Goal: Task Accomplishment & Management: Manage account settings

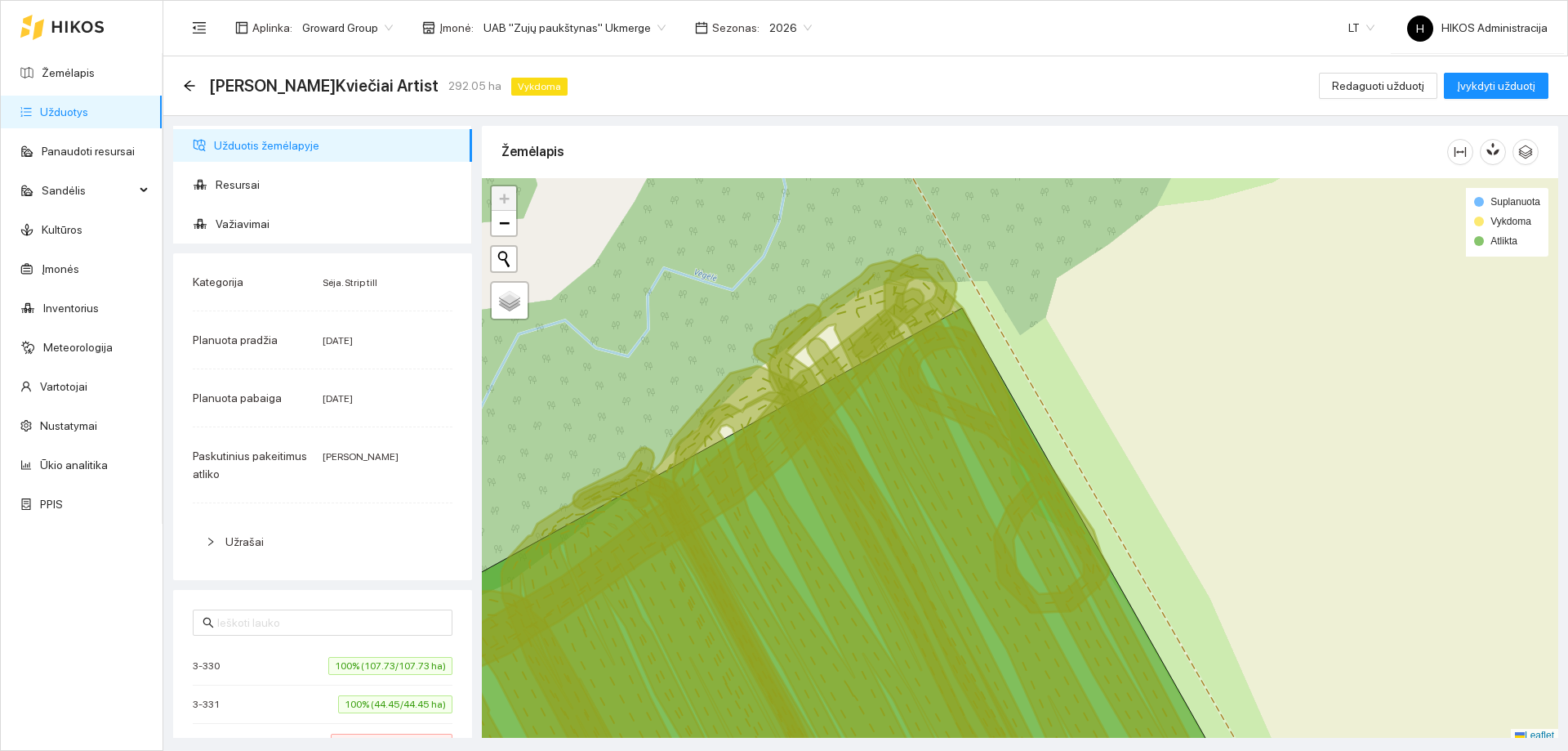
scroll to position [5, 0]
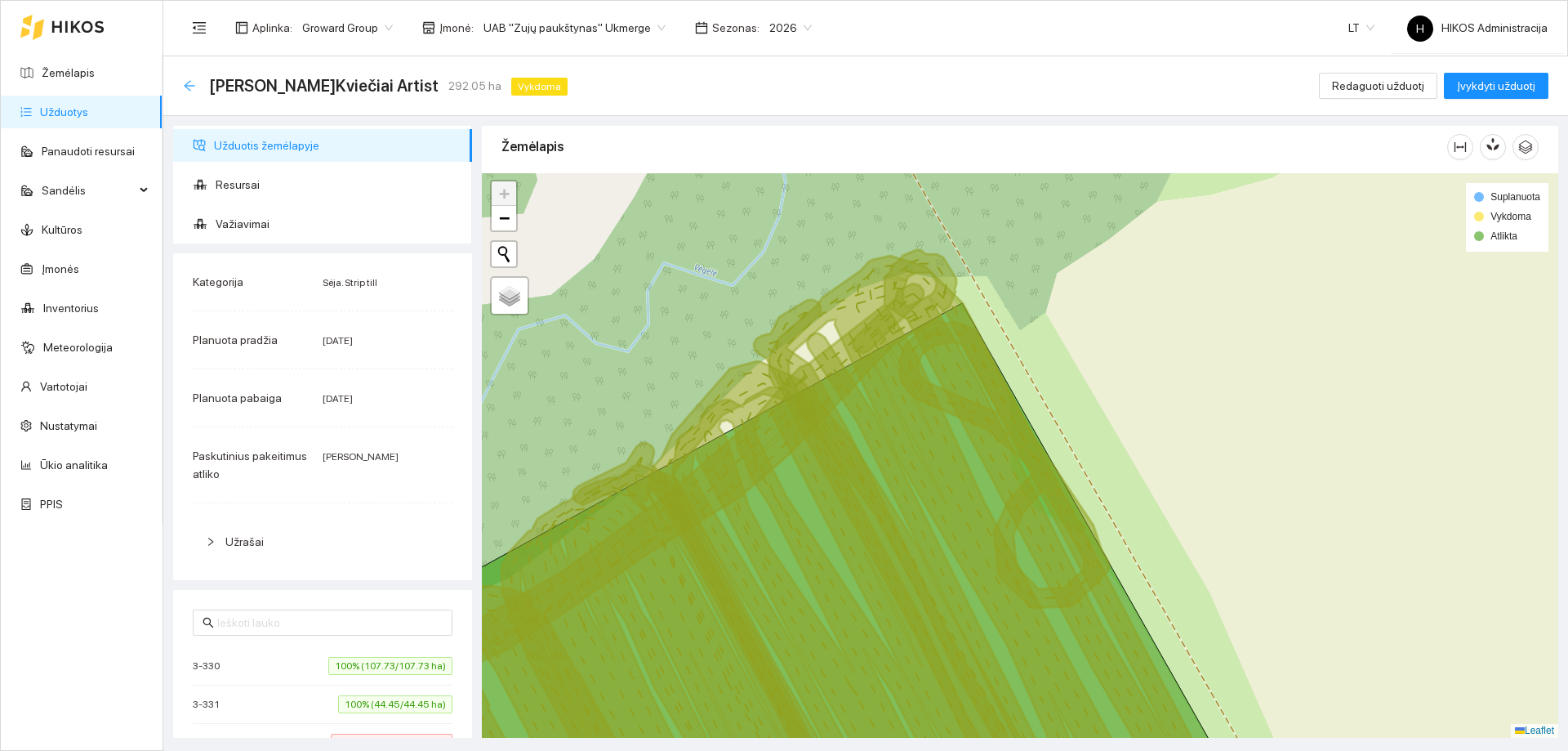
click at [184, 84] on icon "arrow-left" at bounding box center [190, 86] width 13 height 13
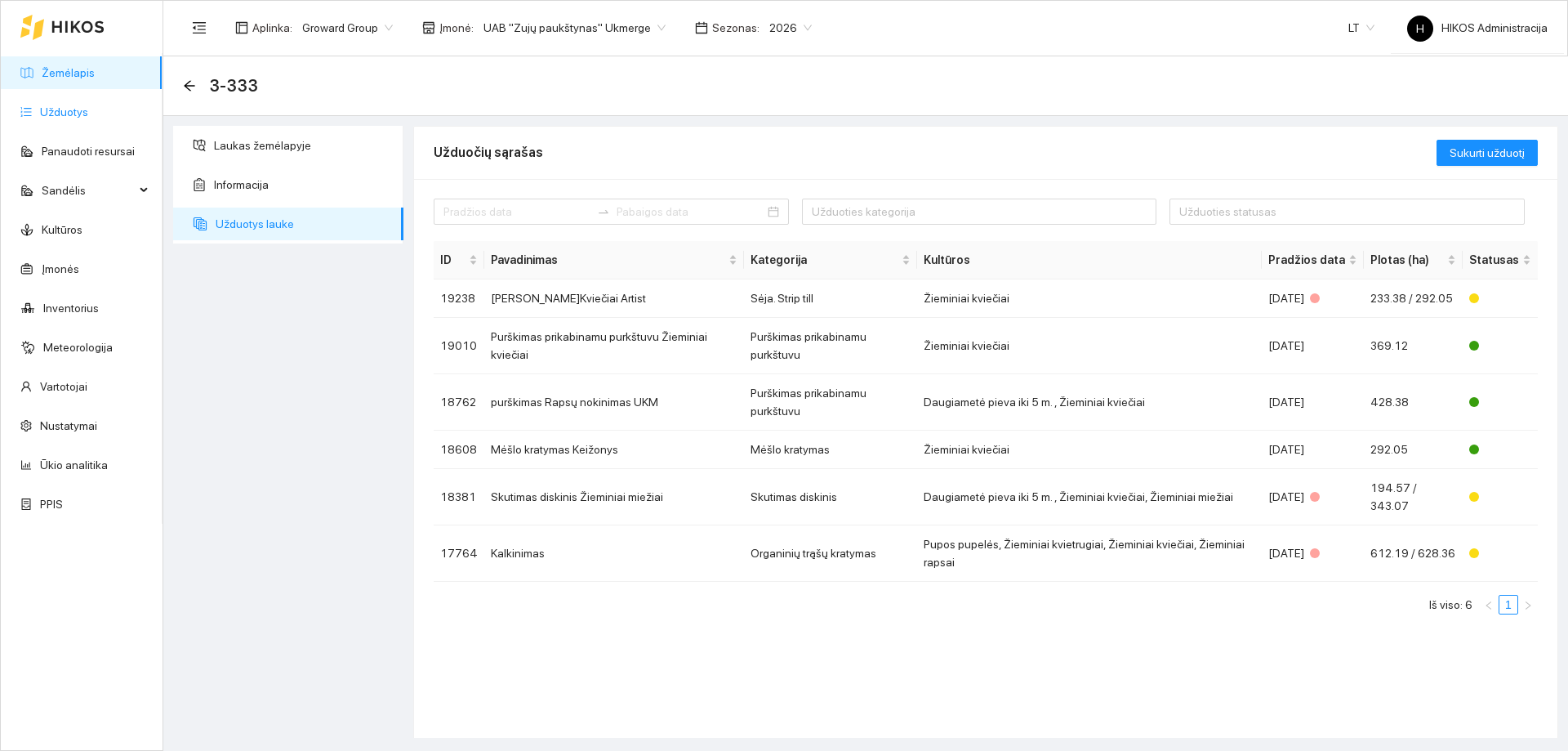
click at [59, 117] on link "Užduotys" at bounding box center [64, 112] width 49 height 13
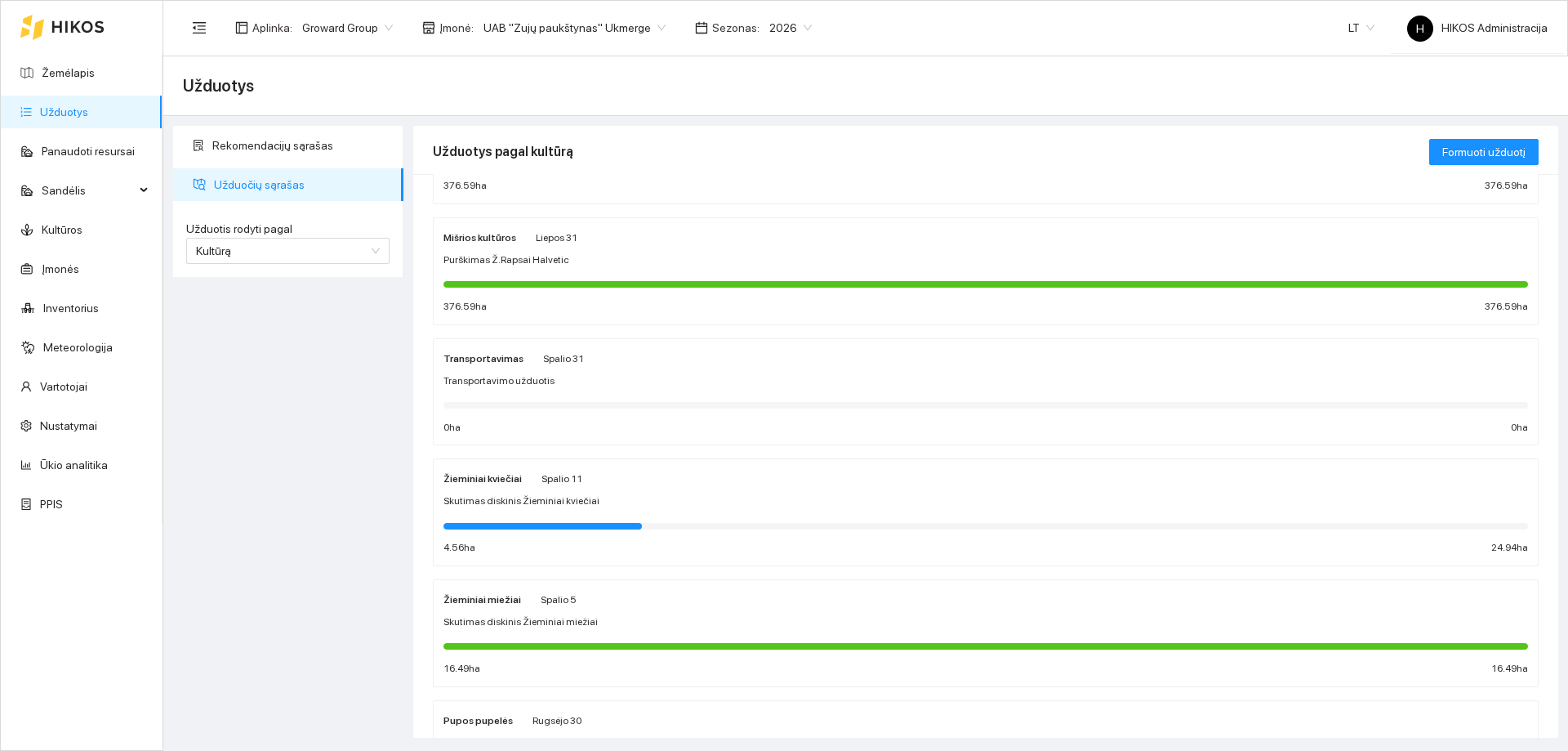
scroll to position [245, 0]
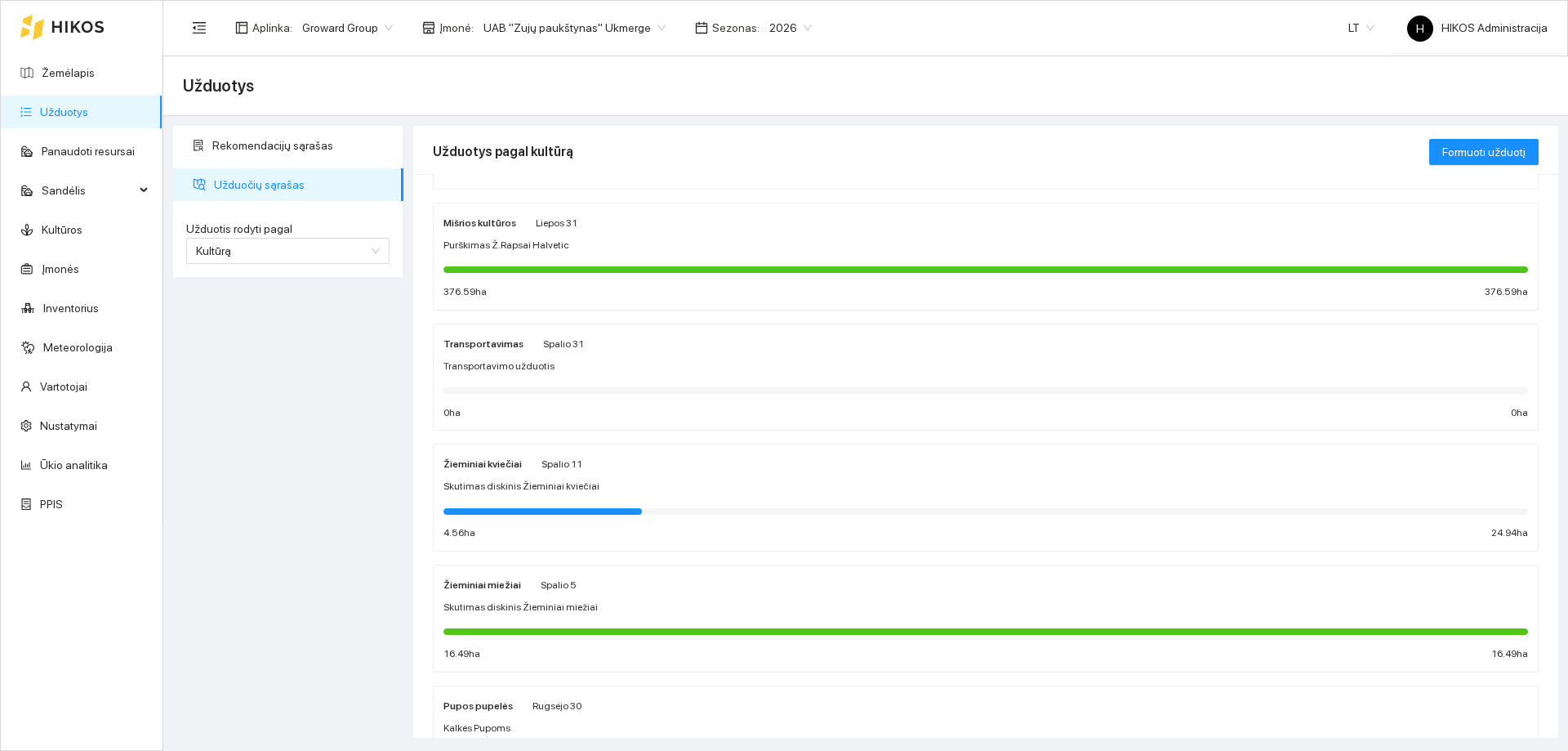
click at [547, 477] on div "Žieminiai kviečiai Spalio 11 Skutimas diskinis Žieminiai kviečiai 4.56 ha 24.94…" at bounding box center [985, 497] width 1084 height 87
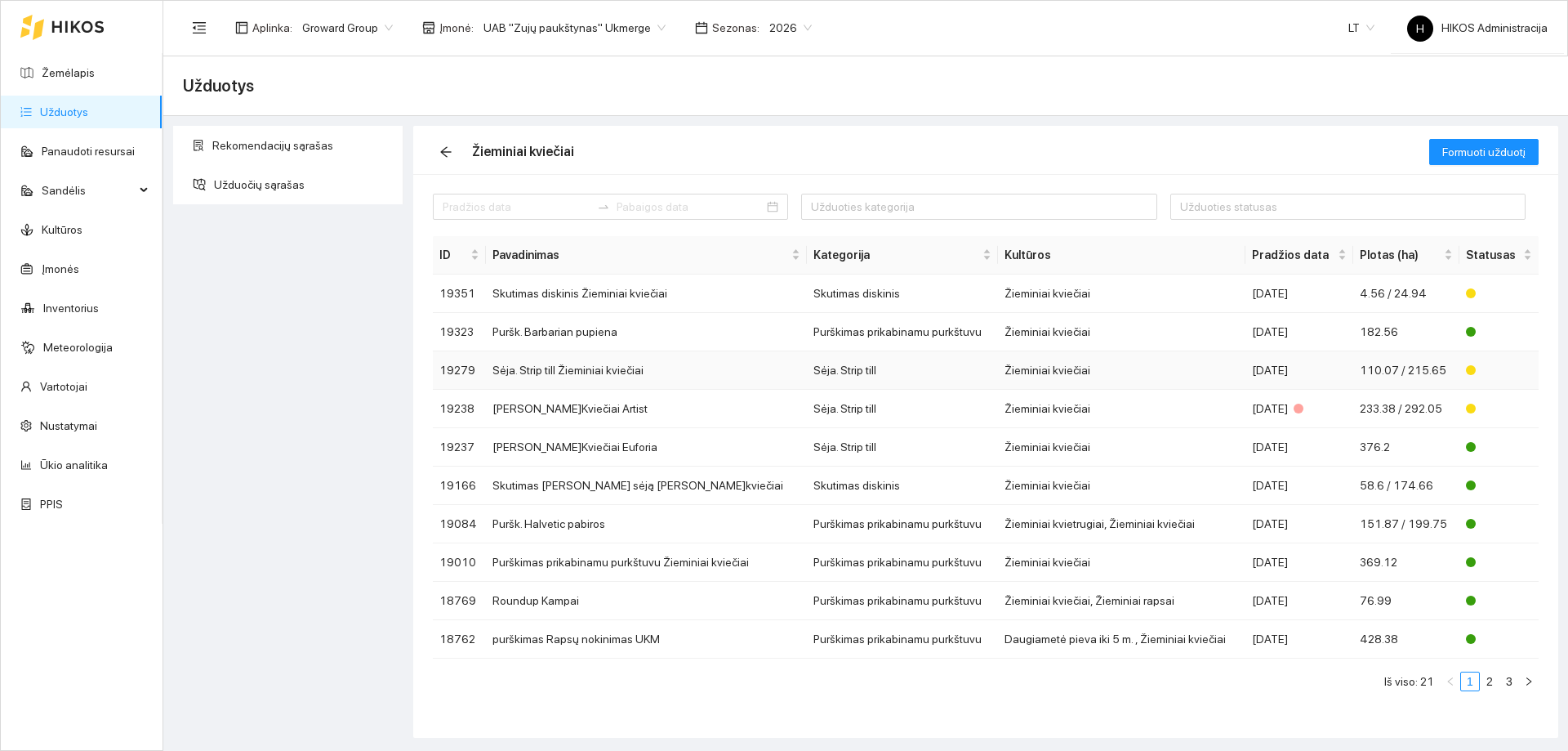
click at [621, 372] on td "Sėja. Strip till Žieminiai kviečiai" at bounding box center [646, 370] width 320 height 38
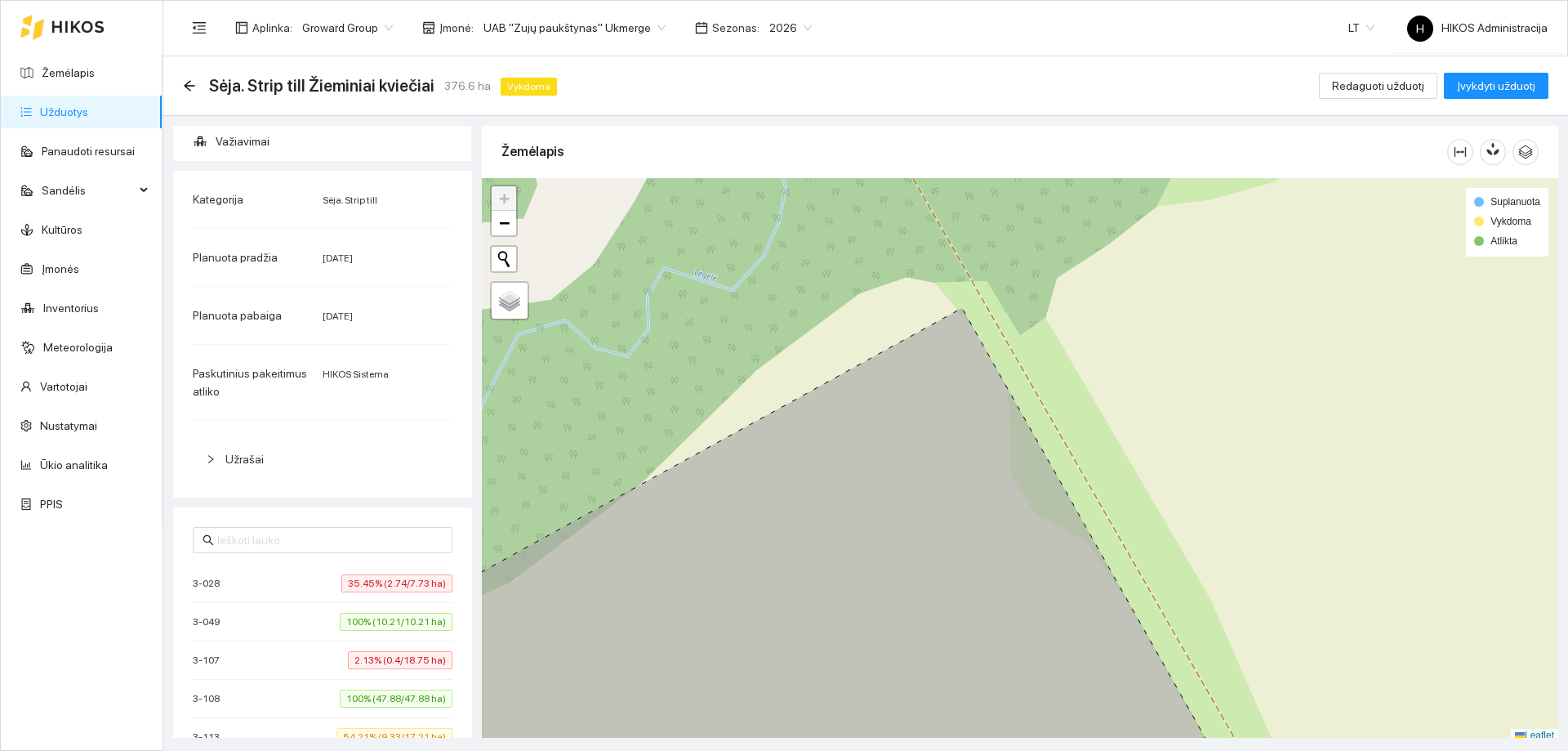
scroll to position [326, 0]
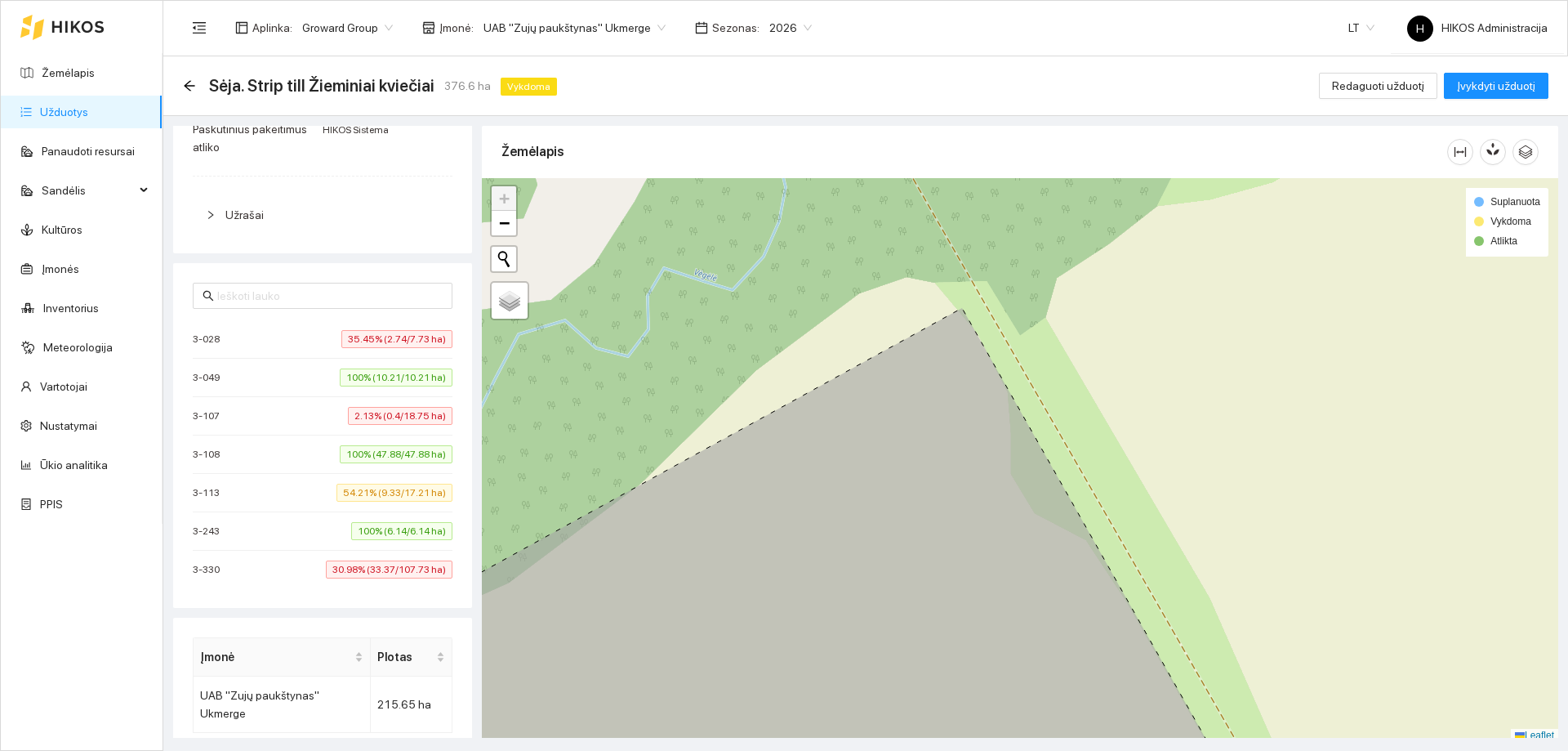
click at [371, 333] on span "35.45% (2.74/7.73 ha)" at bounding box center [397, 339] width 111 height 18
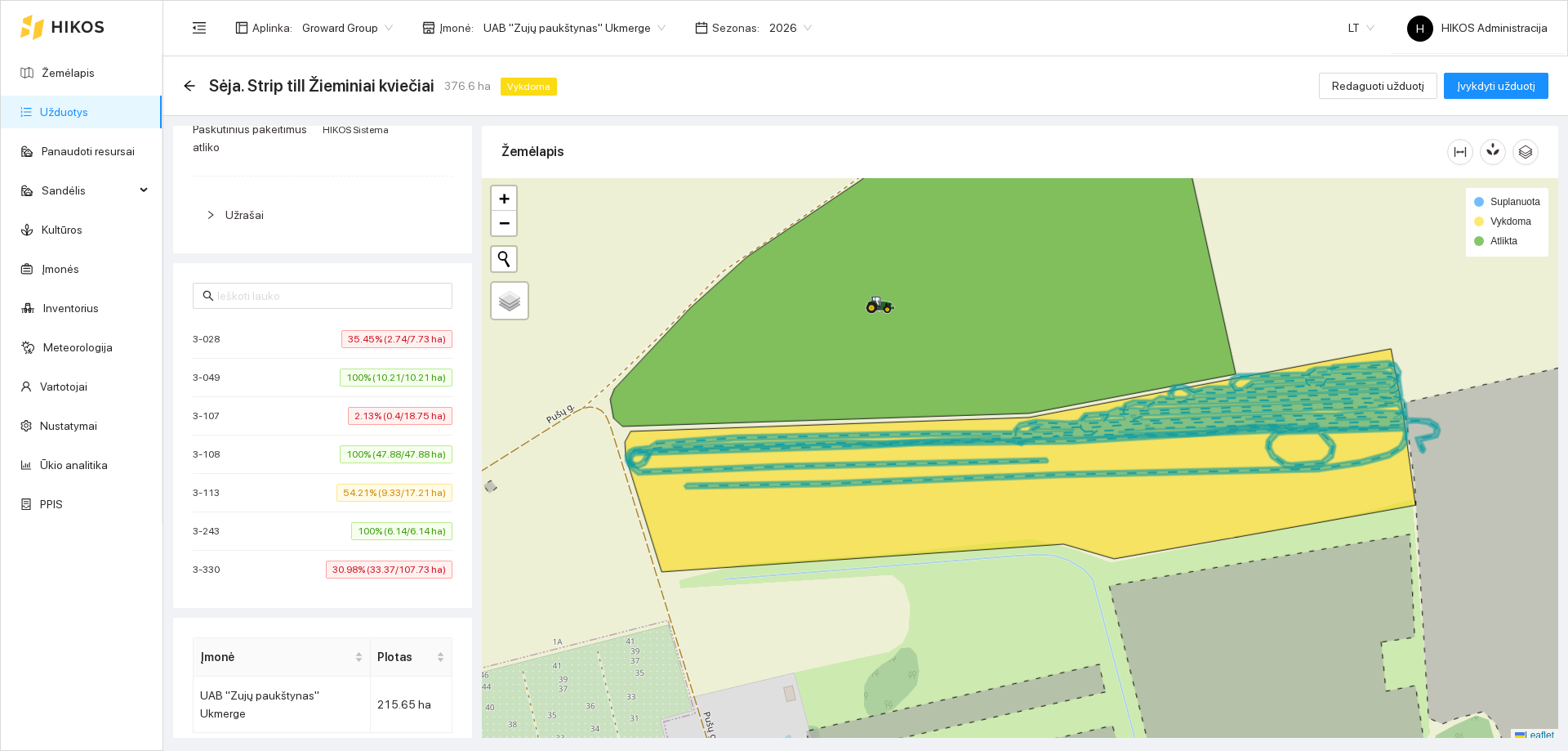
click at [355, 361] on li "[PHONE_NUMBER]% (10.21/10.21 ha)" at bounding box center [322, 378] width 259 height 38
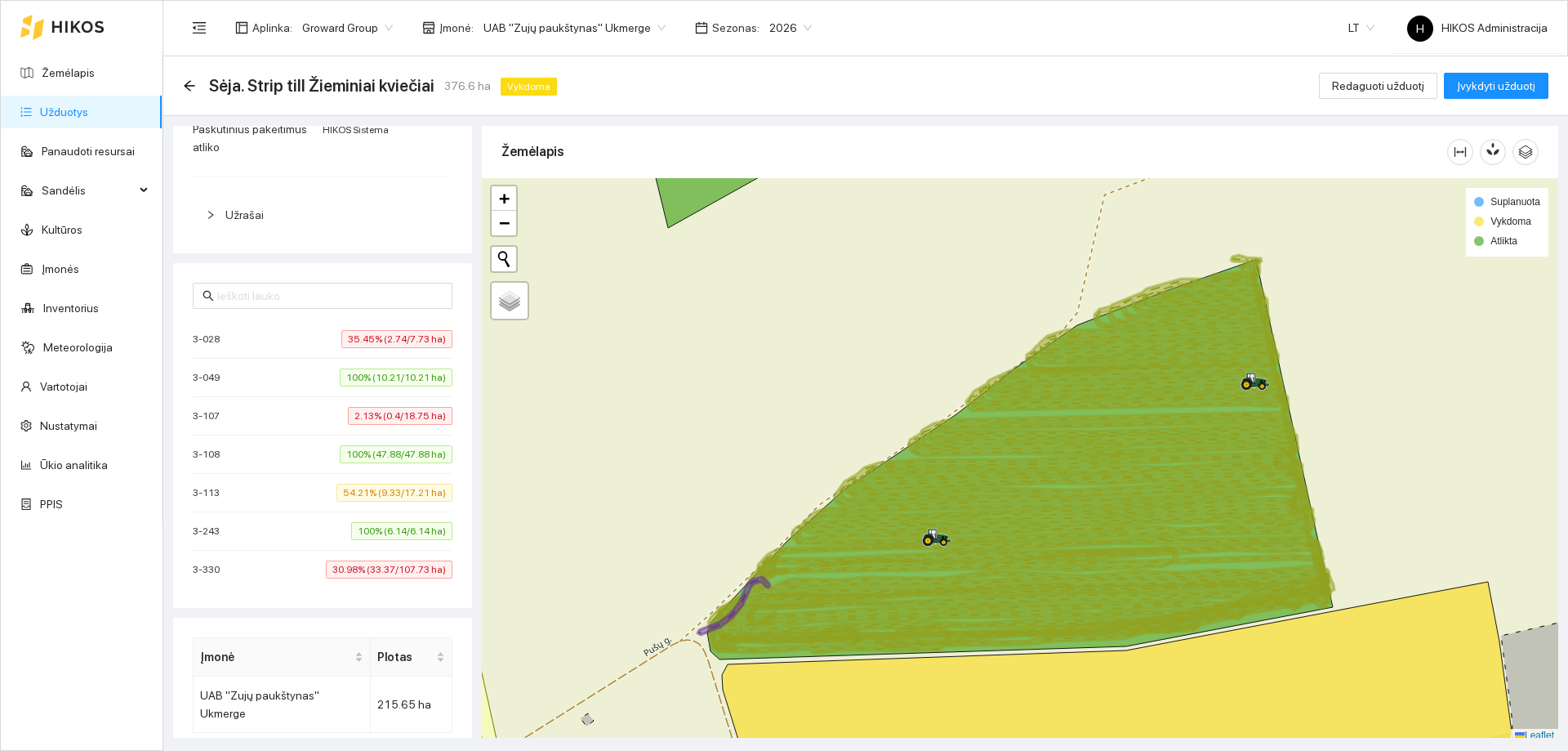
click at [367, 410] on span "2.13% (0.4/18.75 ha)" at bounding box center [401, 415] width 105 height 18
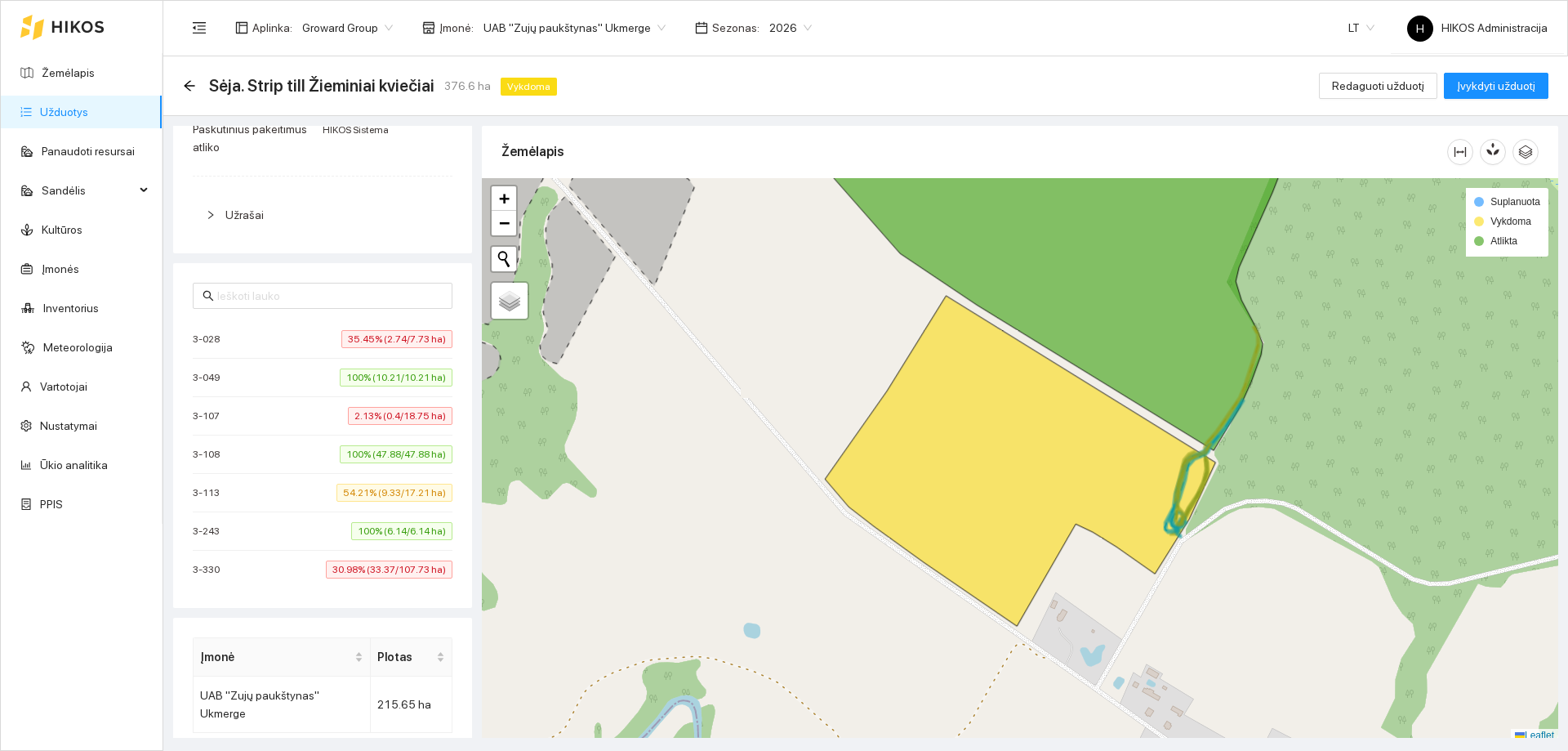
click at [380, 451] on span "100% (47.88/47.88 ha)" at bounding box center [396, 454] width 113 height 18
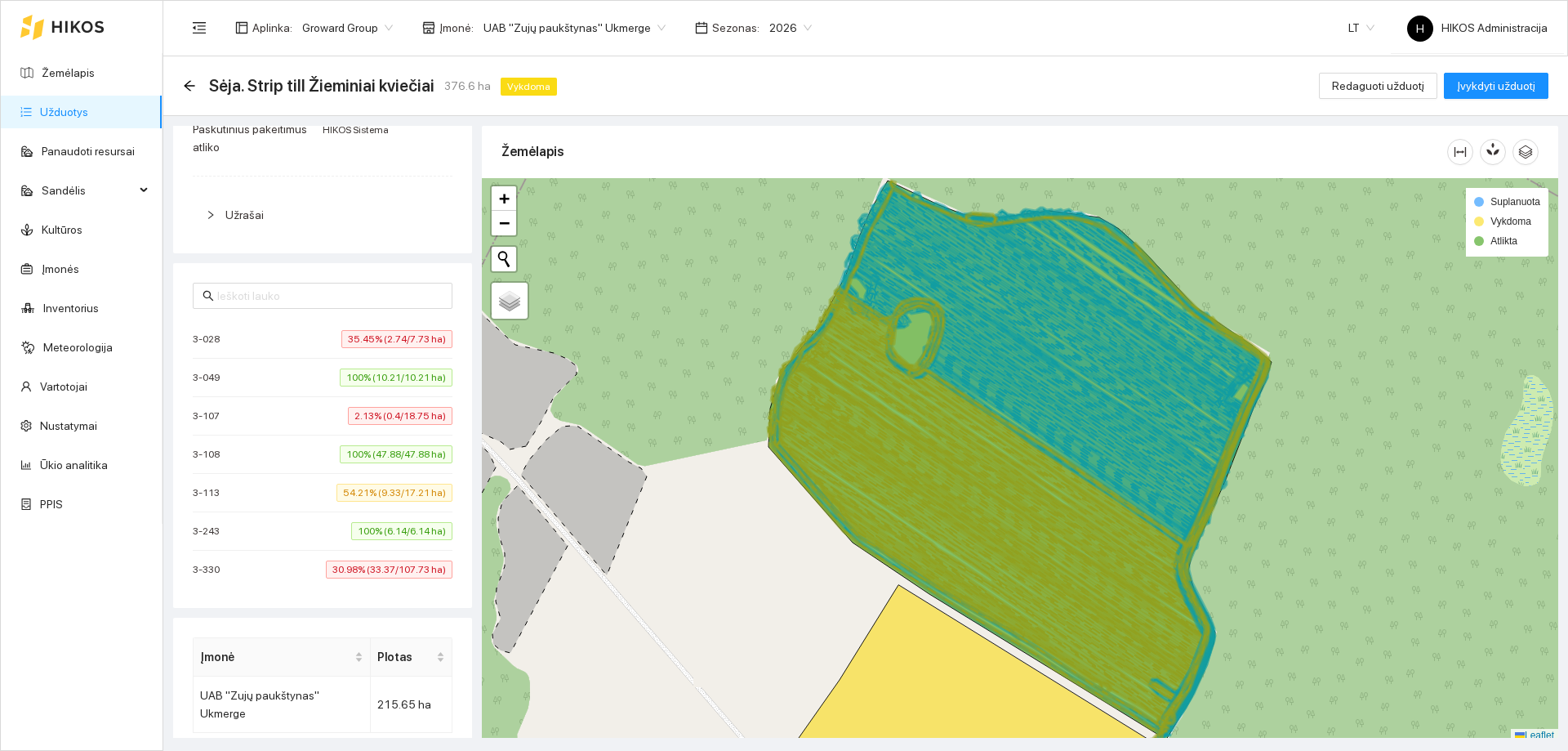
click at [389, 482] on li "3-113 54.21% (9.33/17.21 ha)" at bounding box center [322, 493] width 259 height 38
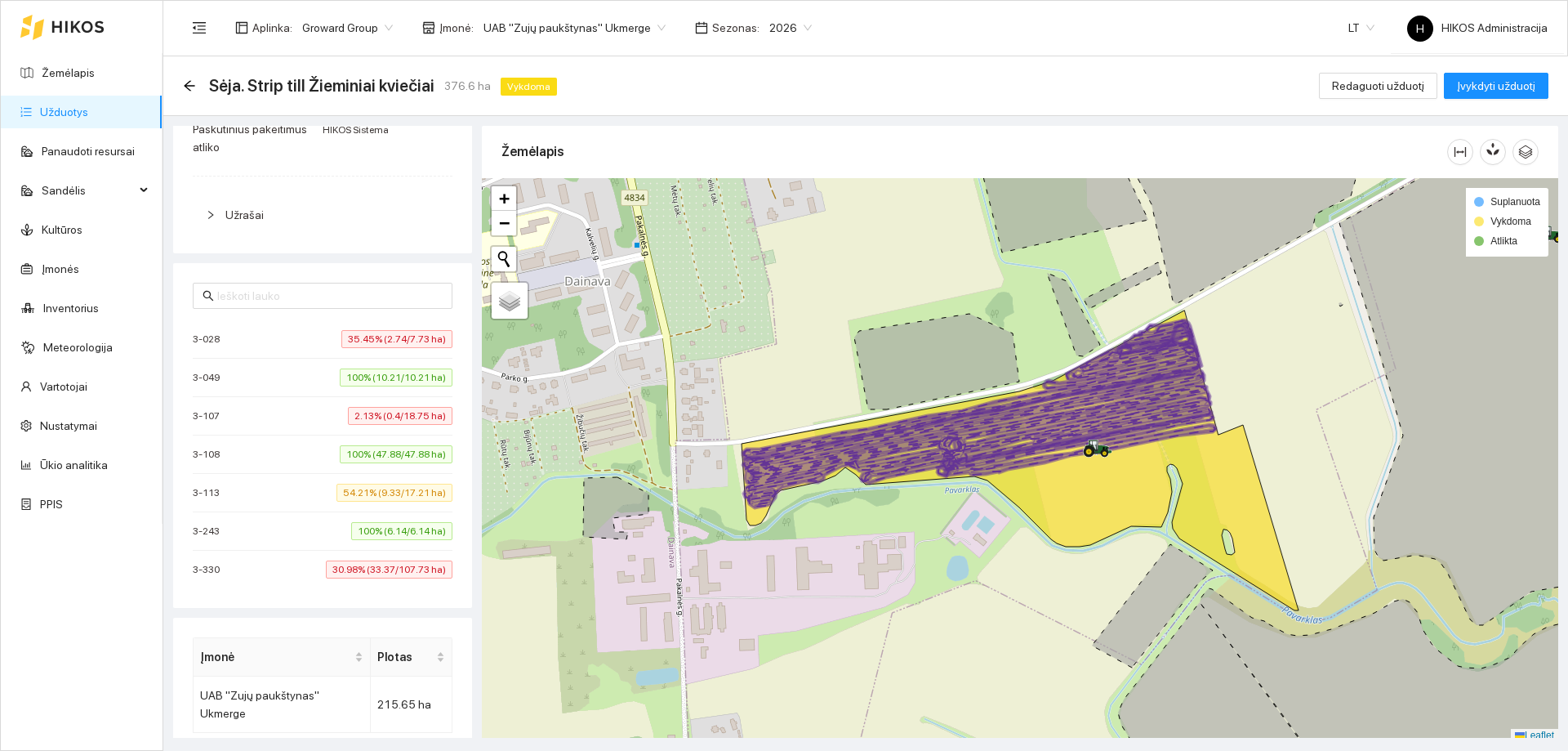
click at [399, 531] on span "100% (6.14/6.14 ha)" at bounding box center [402, 531] width 101 height 18
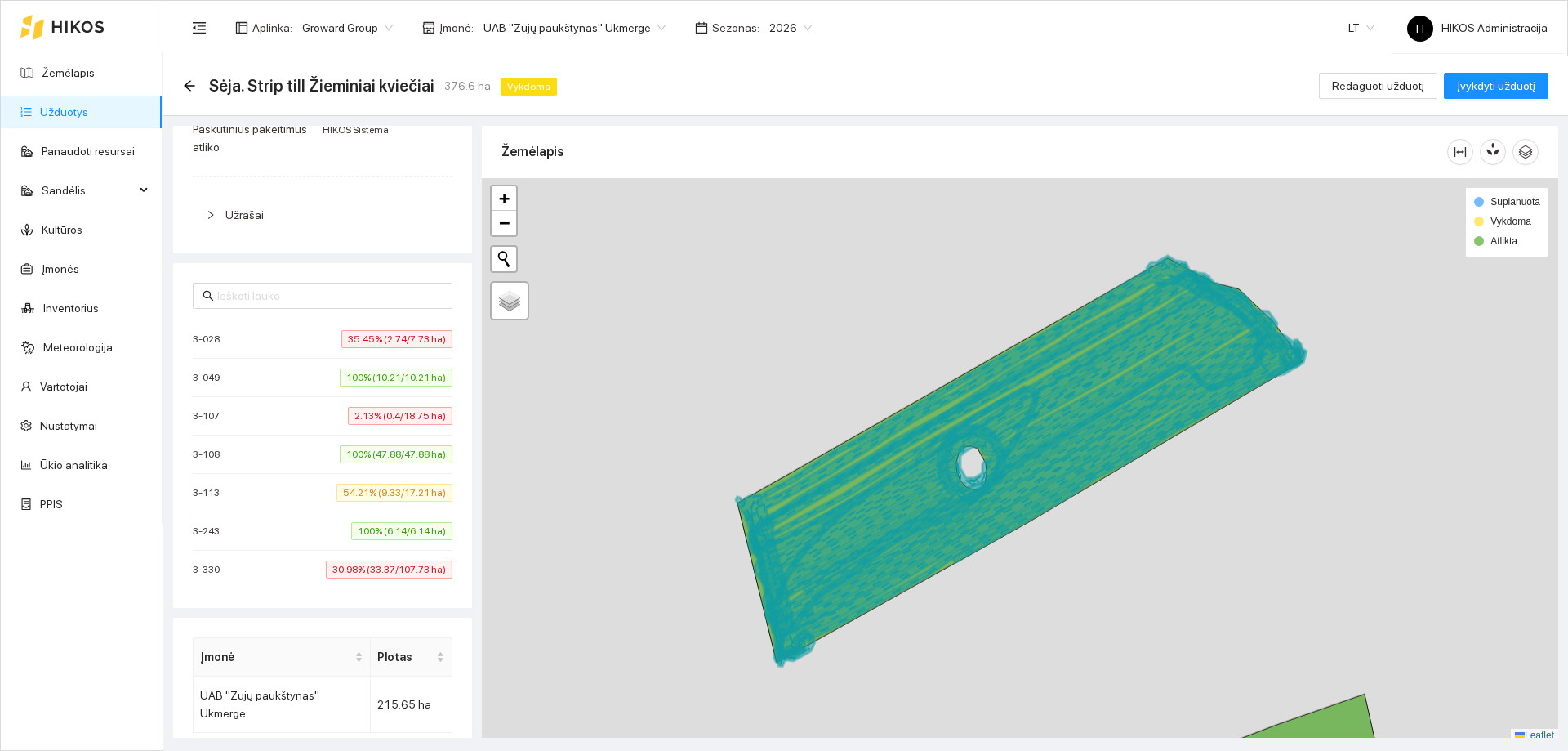
click at [380, 566] on span "30.98% (33.37/107.73 ha)" at bounding box center [389, 569] width 127 height 18
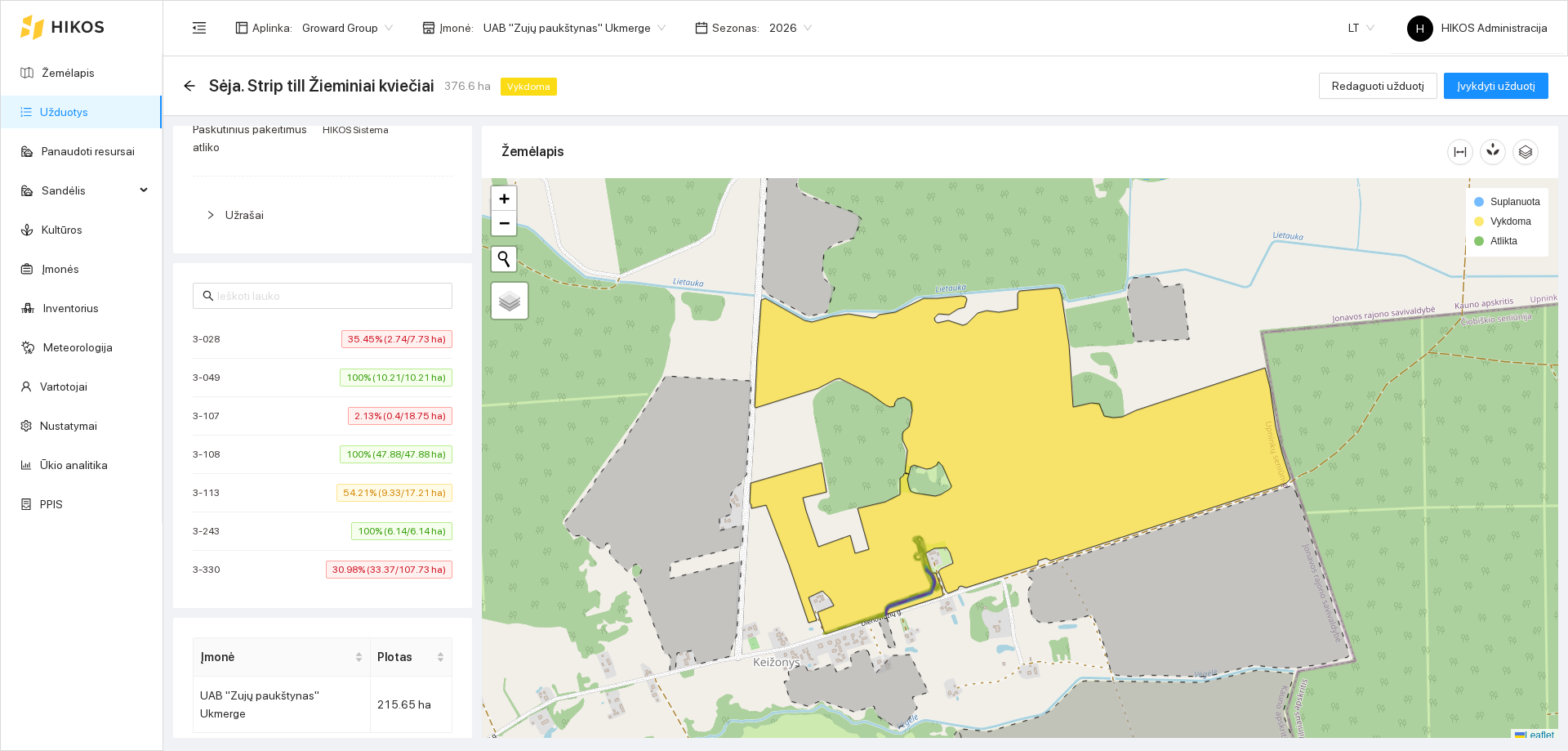
click at [372, 570] on span "30.98% (33.37/107.73 ha)" at bounding box center [389, 569] width 127 height 18
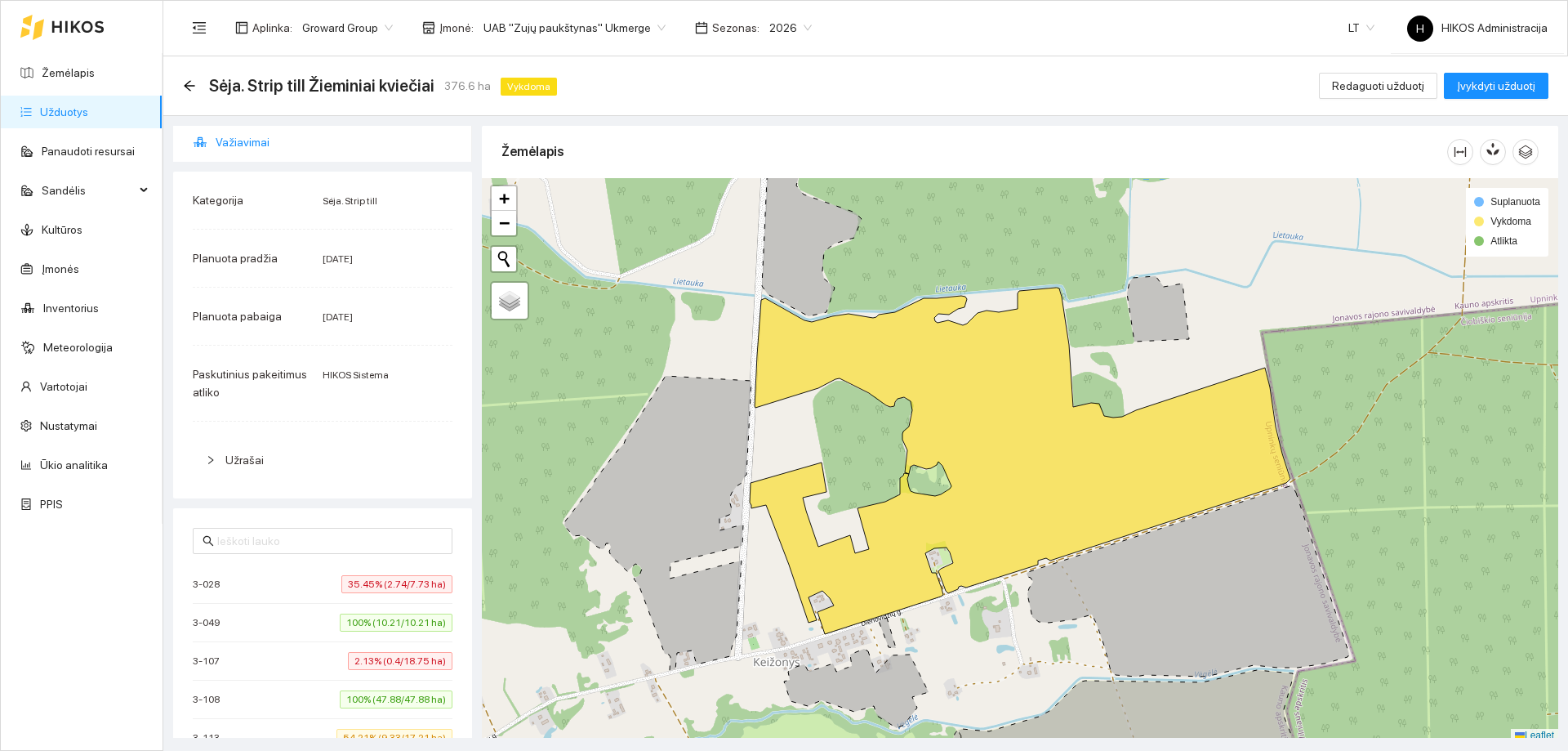
click at [269, 128] on span "Važiavimai" at bounding box center [337, 142] width 243 height 32
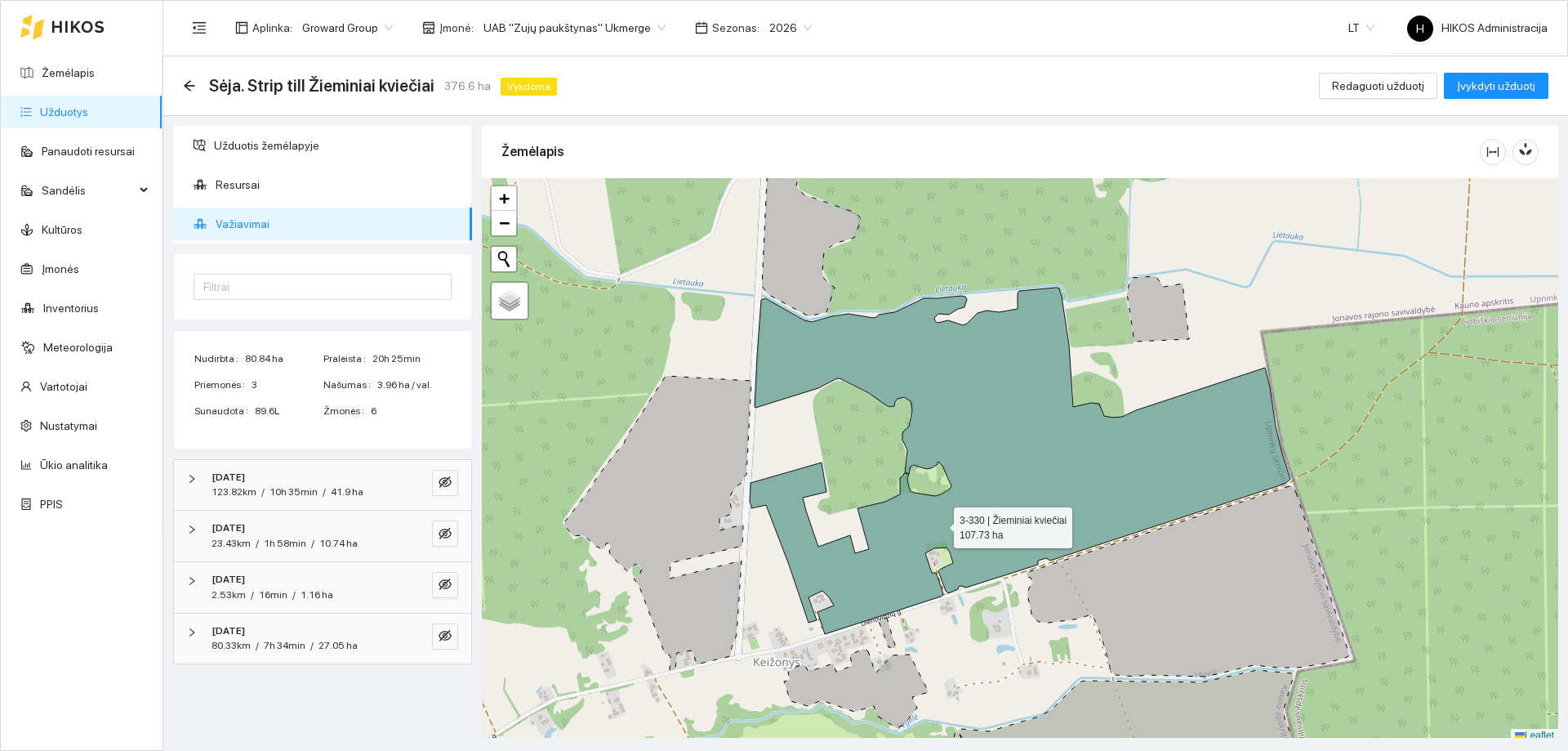
click at [939, 524] on icon at bounding box center [1020, 460] width 541 height 346
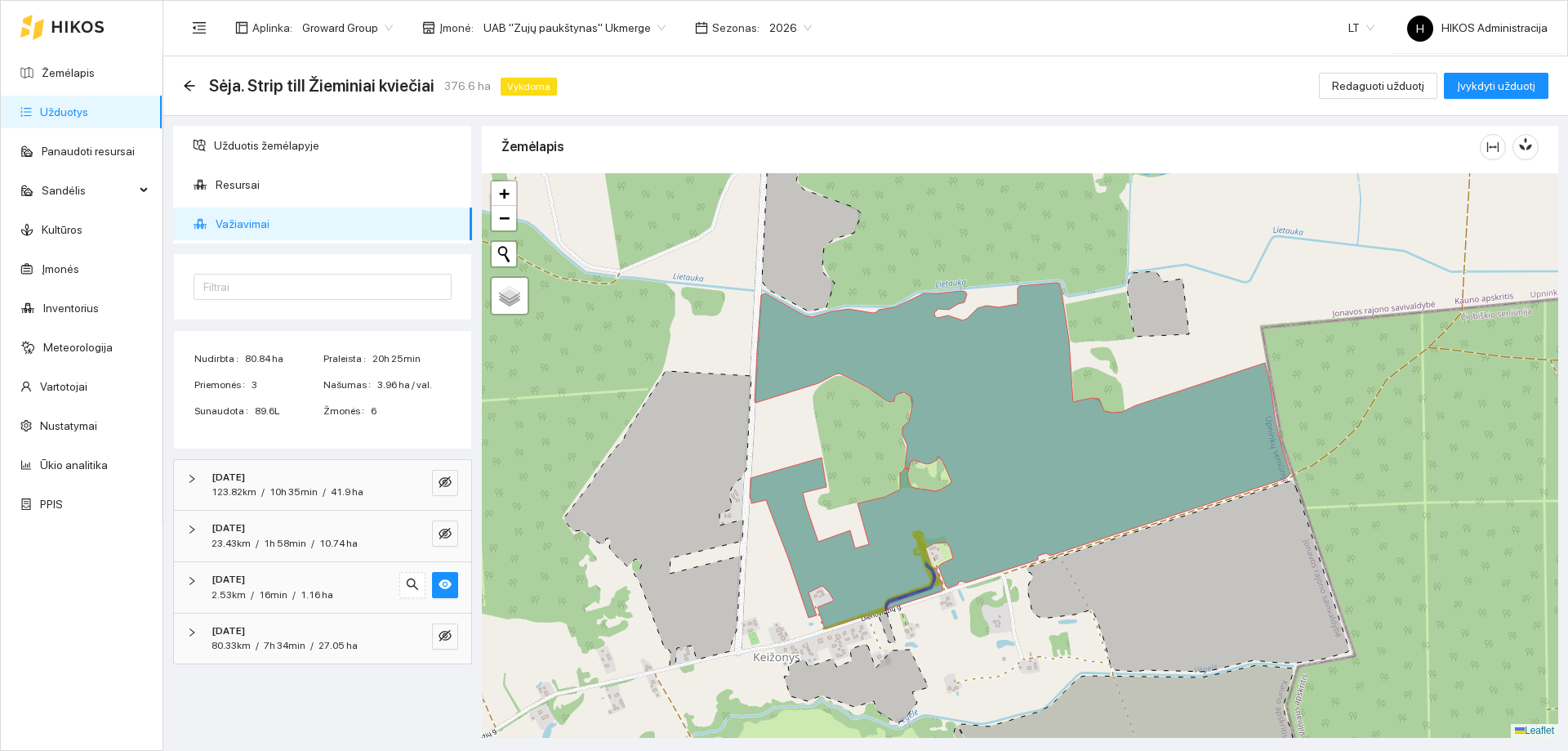
click at [952, 511] on icon at bounding box center [1020, 455] width 541 height 346
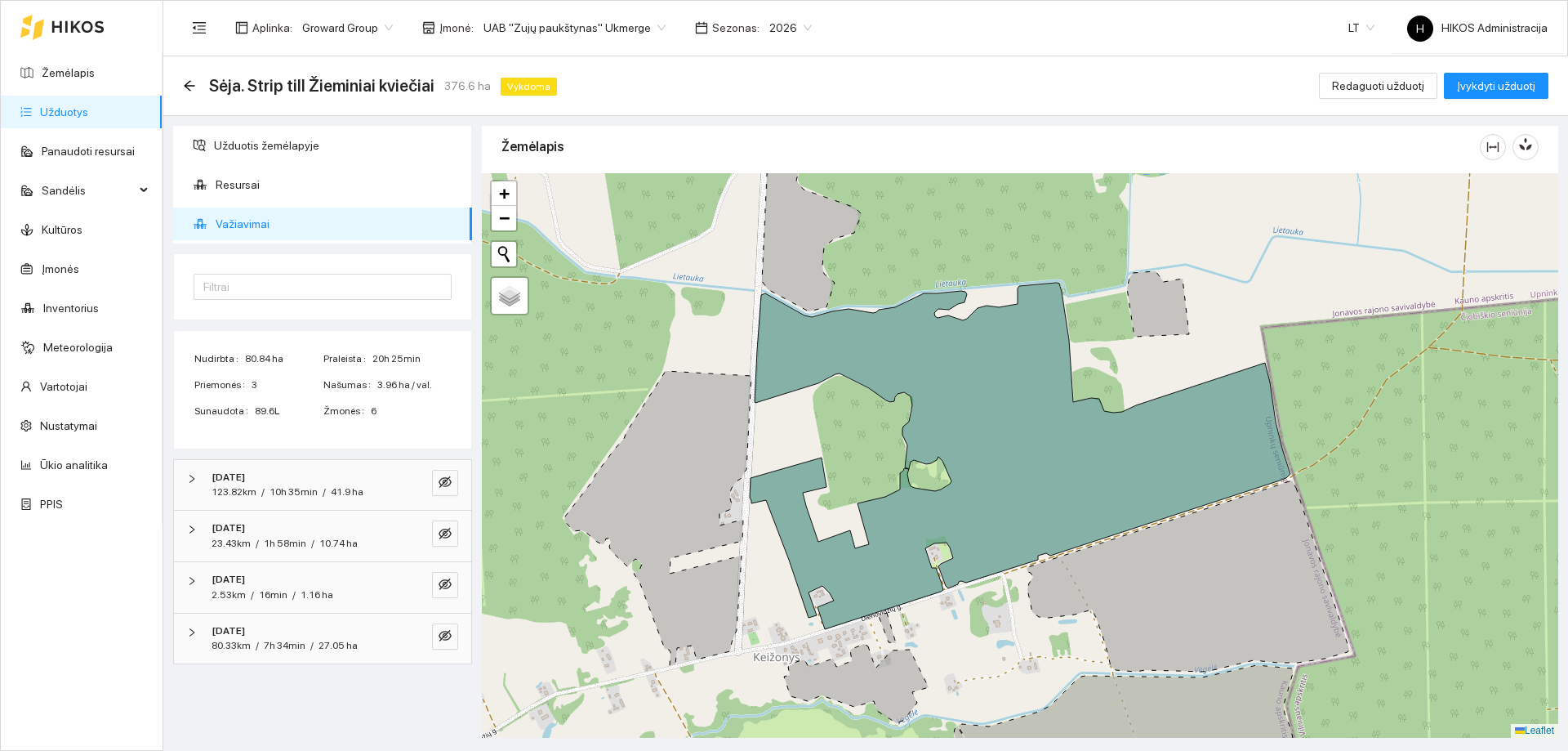
click at [947, 509] on icon at bounding box center [1020, 455] width 541 height 346
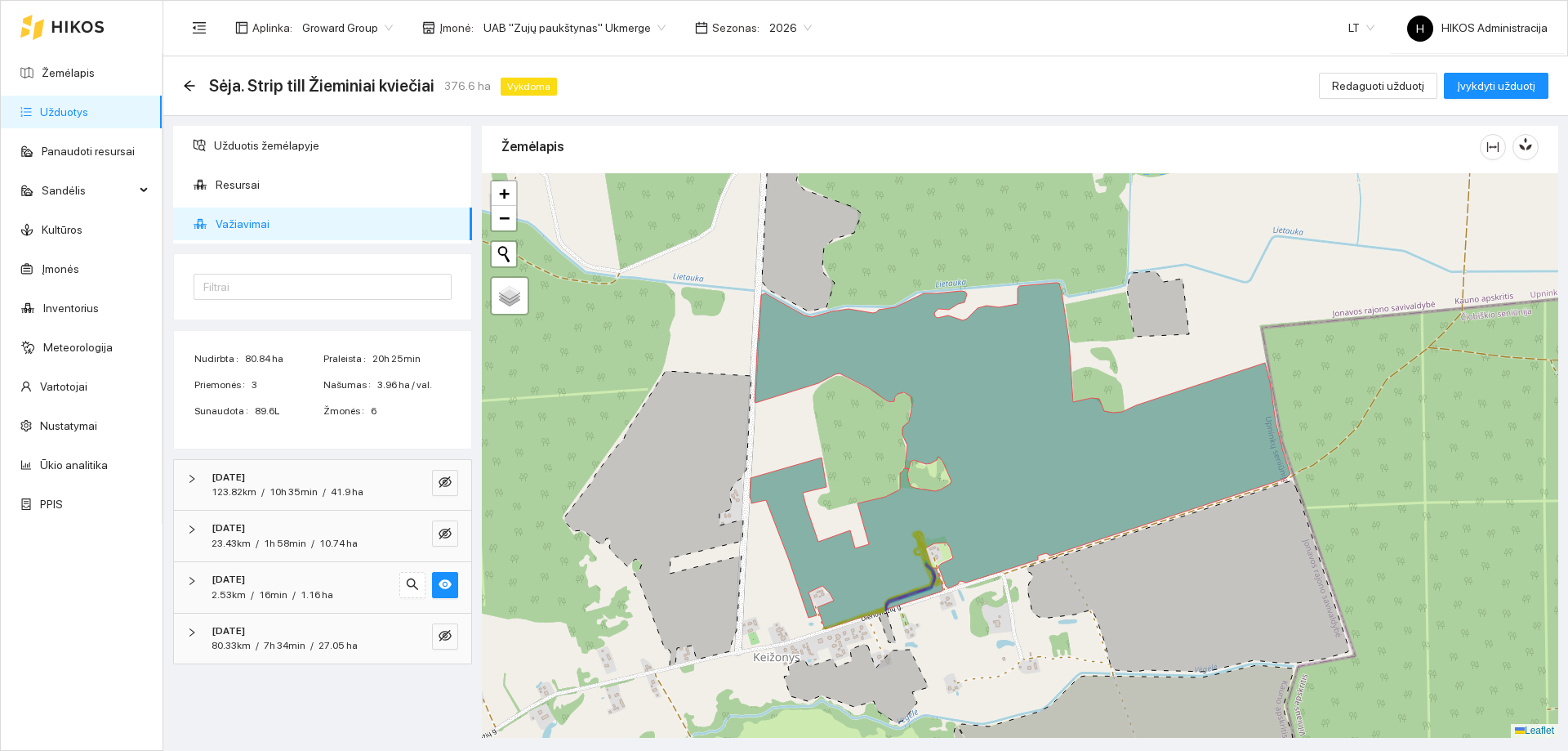
click at [947, 509] on icon at bounding box center [1020, 455] width 541 height 346
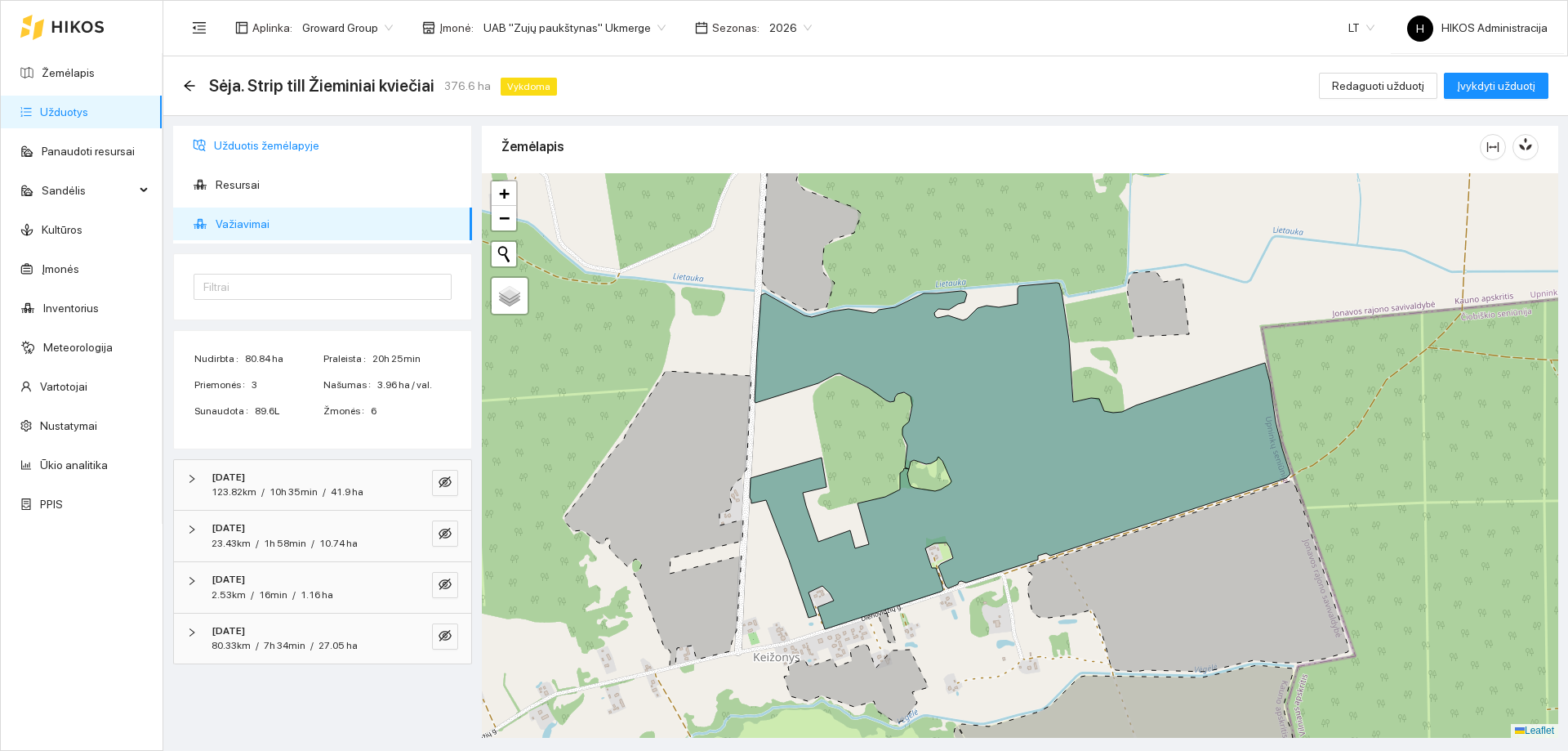
click at [327, 123] on div "Užduotis žemėlapyje Resursai Važiavimai Filtrai Nudirbta 80.84 ha Praleista 20h…" at bounding box center [860, 427] width 1404 height 621
click at [321, 145] on span "Užduotis žemėlapyje" at bounding box center [336, 145] width 245 height 32
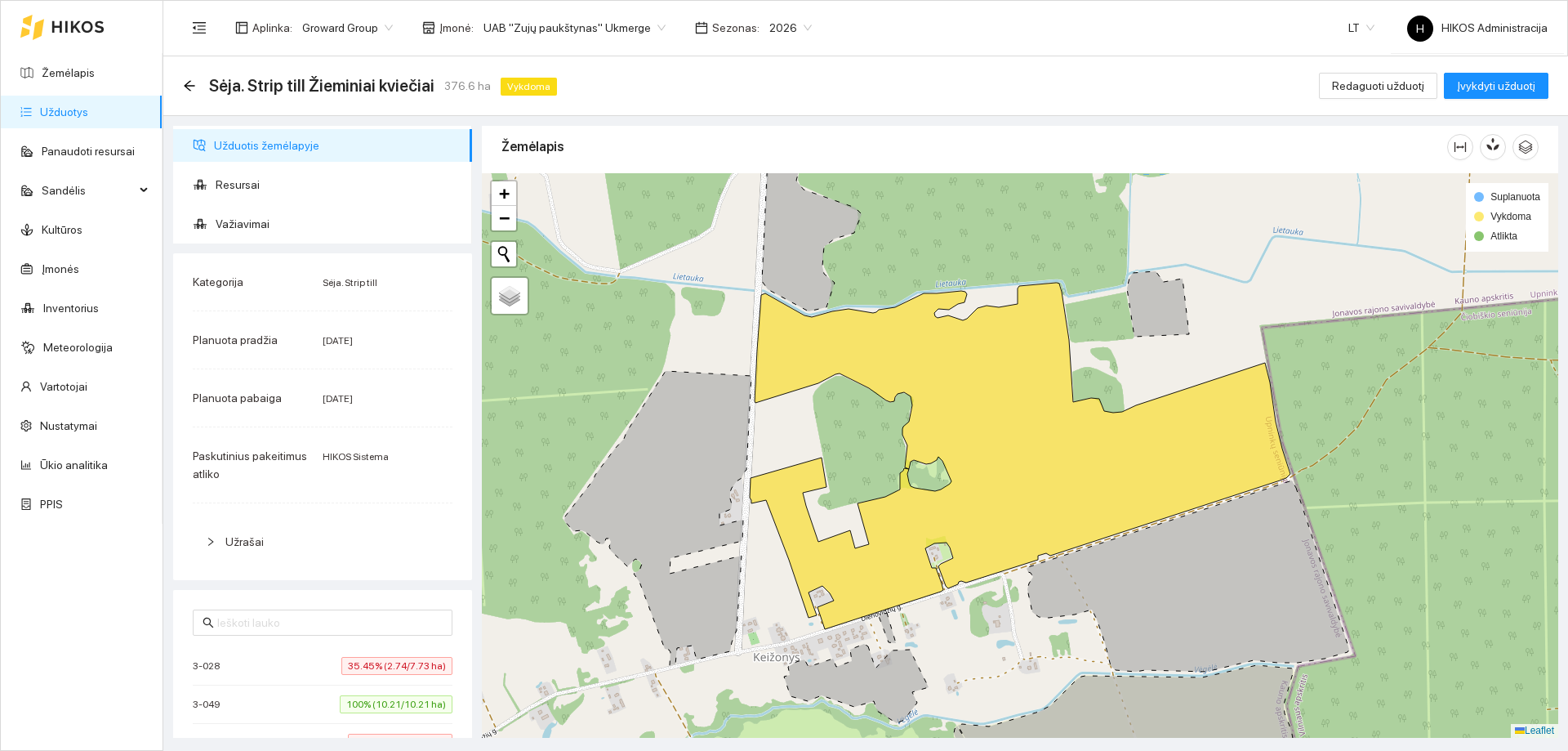
click at [593, 26] on span "UAB "Zujų paukštynas" Ukmerge" at bounding box center [574, 28] width 182 height 25
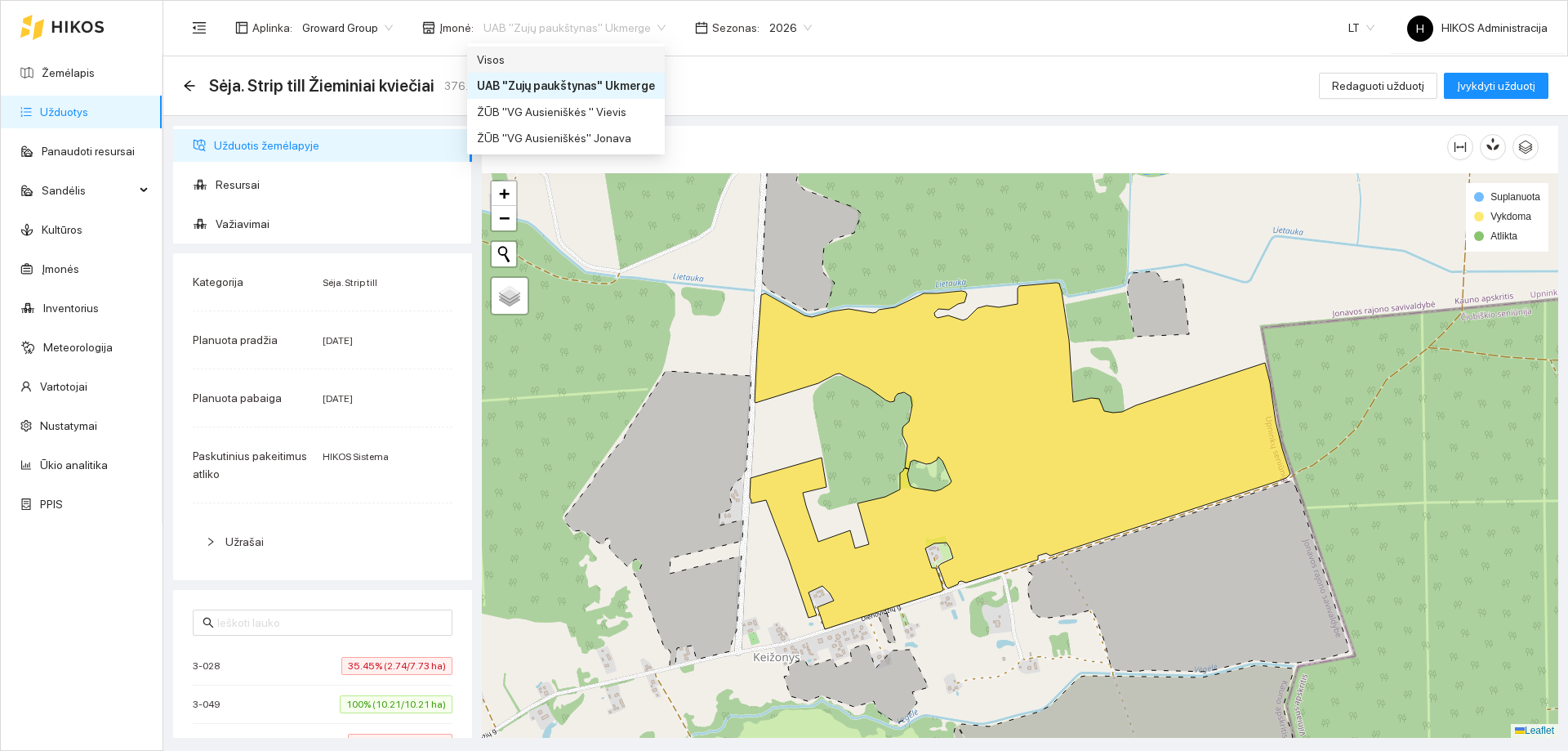
click at [567, 49] on div "Visos" at bounding box center [566, 59] width 197 height 26
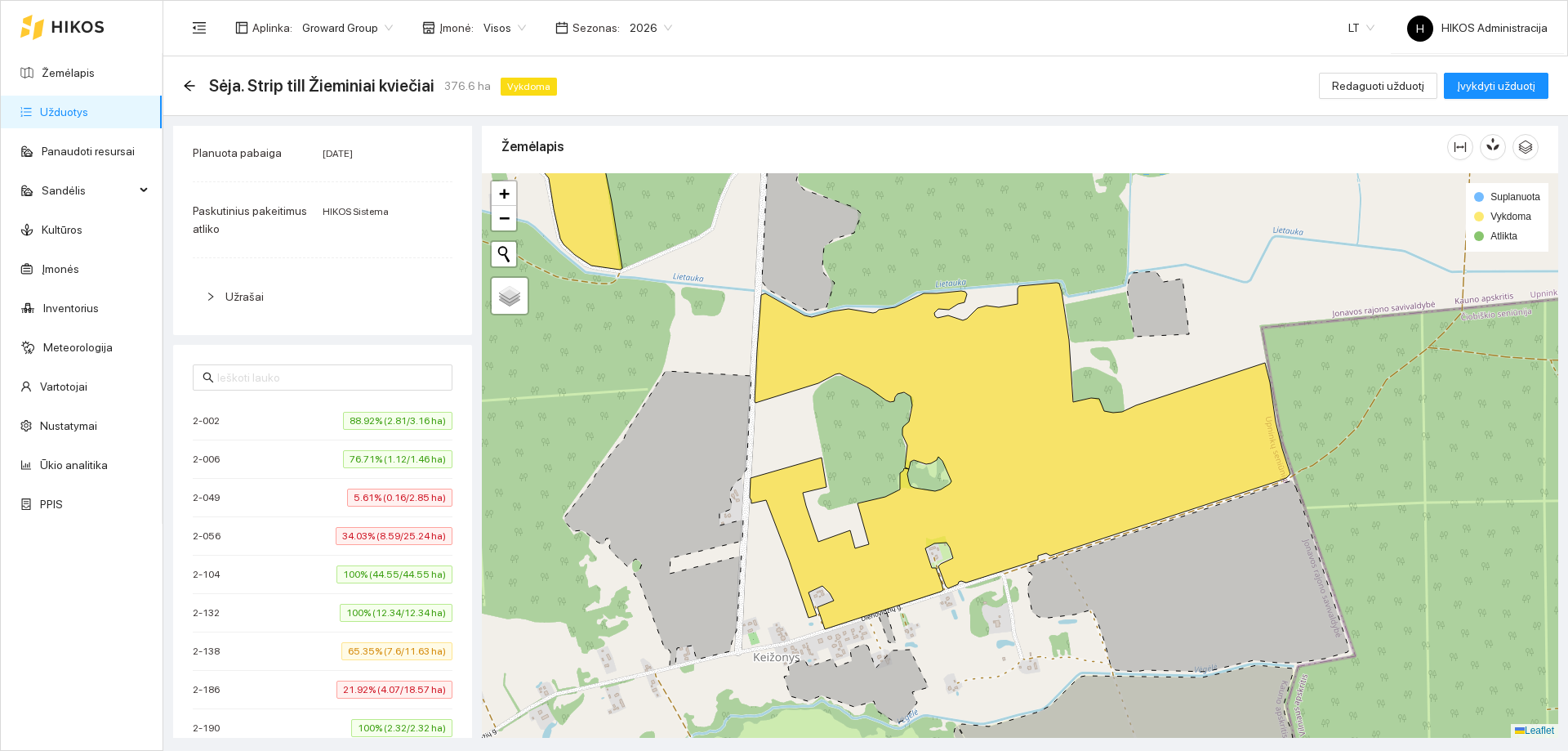
scroll to position [817, 0]
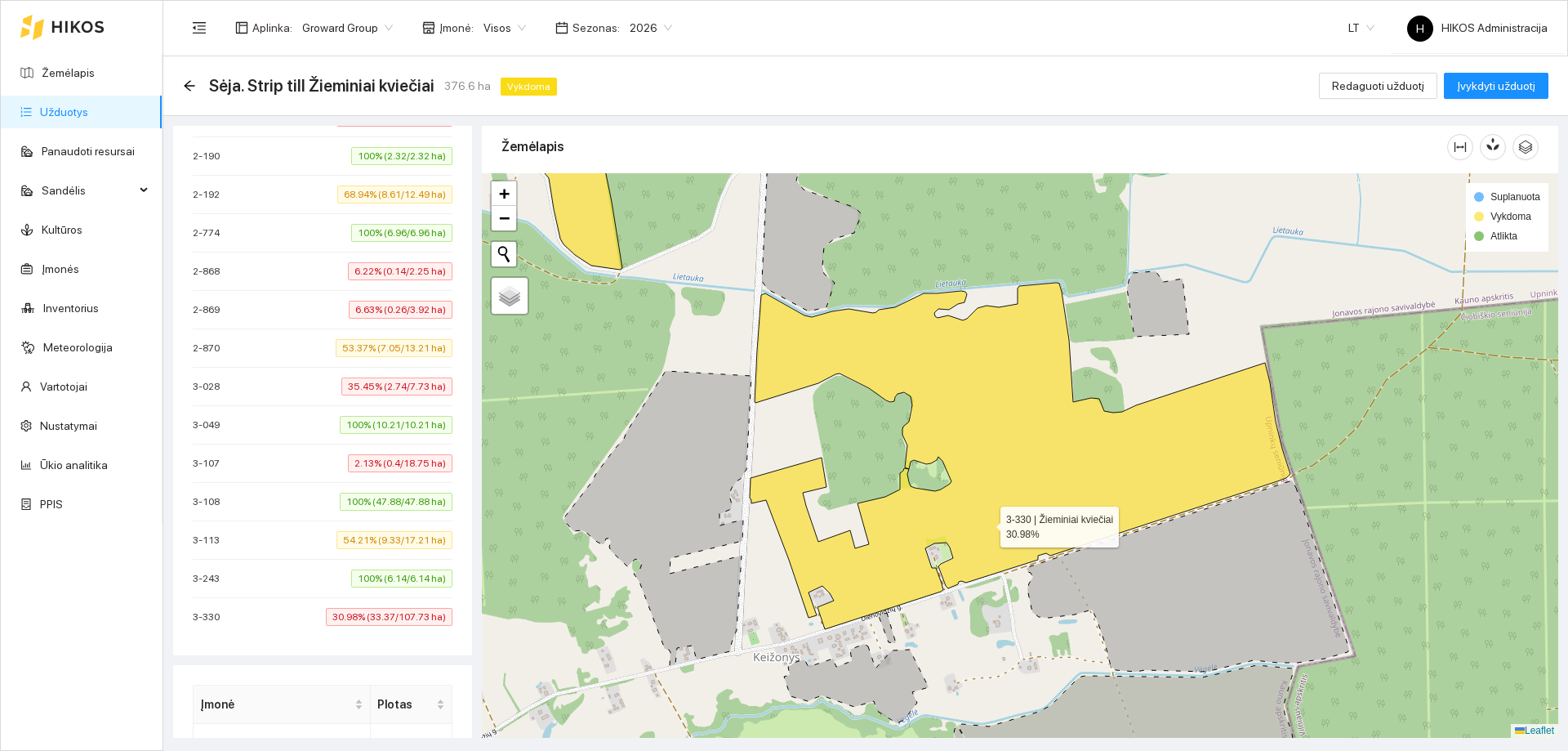
click at [1024, 499] on icon at bounding box center [1020, 455] width 541 height 346
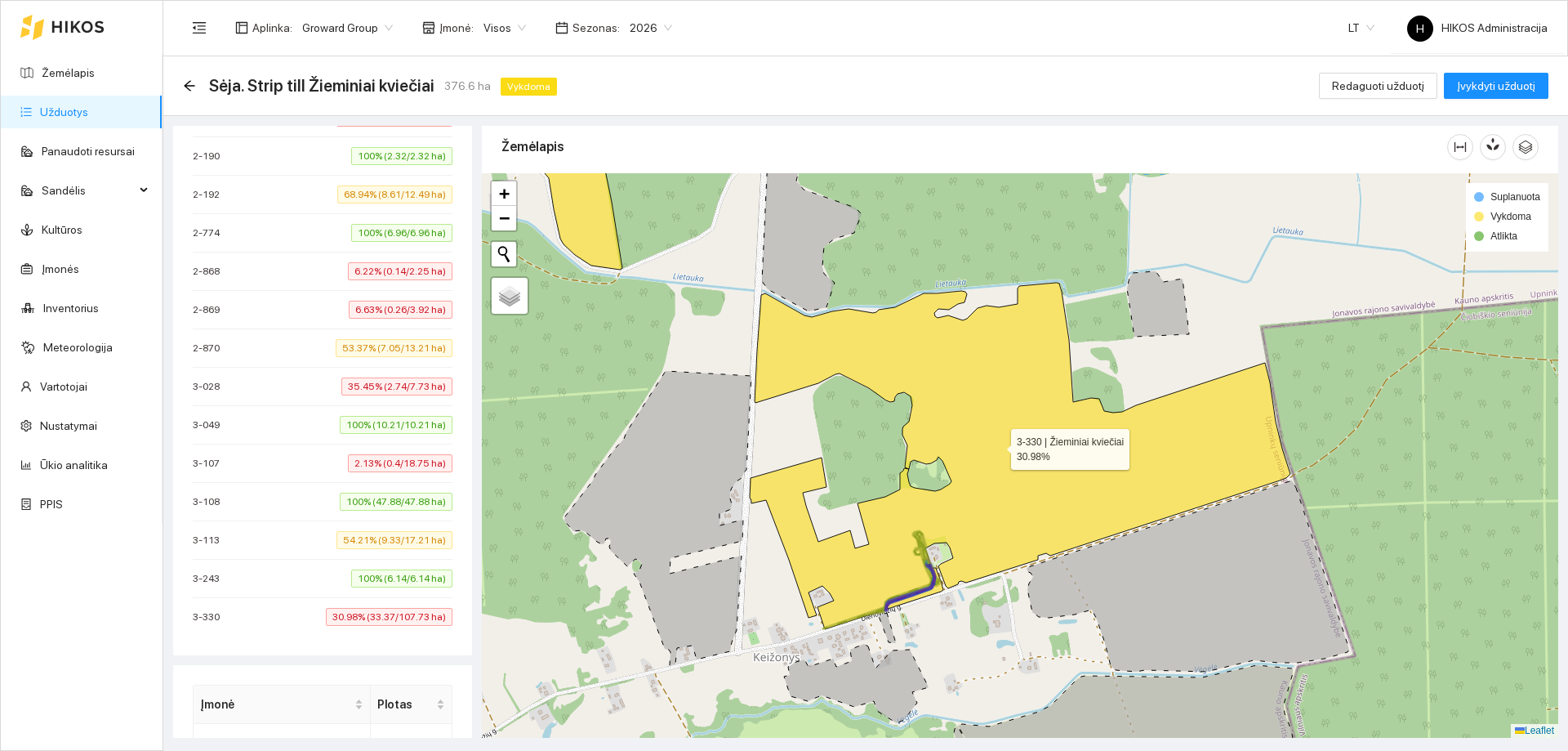
click at [1023, 506] on icon at bounding box center [1020, 455] width 541 height 346
drag, startPoint x: 1408, startPoint y: 85, endPoint x: 1321, endPoint y: 170, distance: 121.6
click at [1408, 84] on span "Redaguoti užduotį" at bounding box center [1377, 85] width 93 height 18
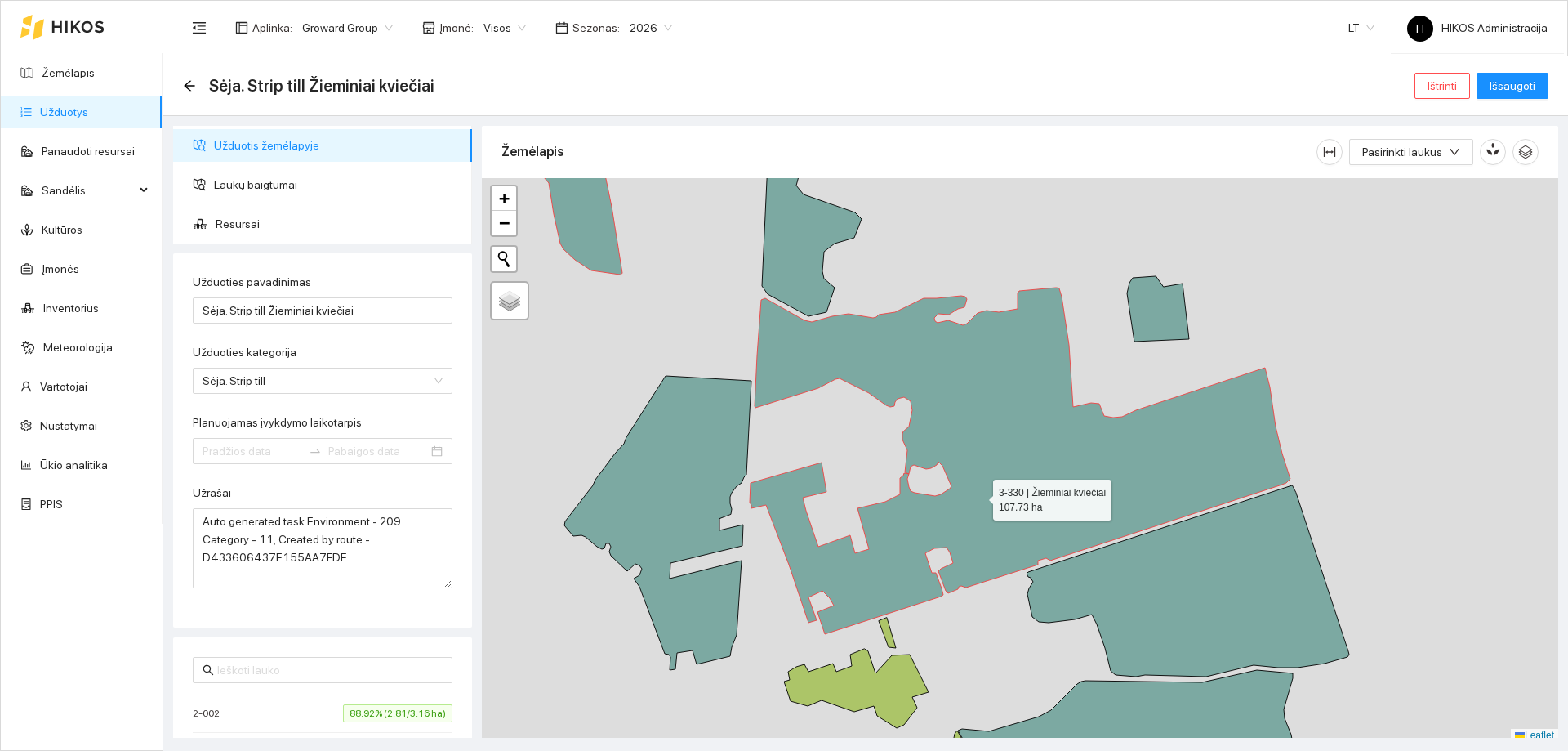
type input "[DATE]"
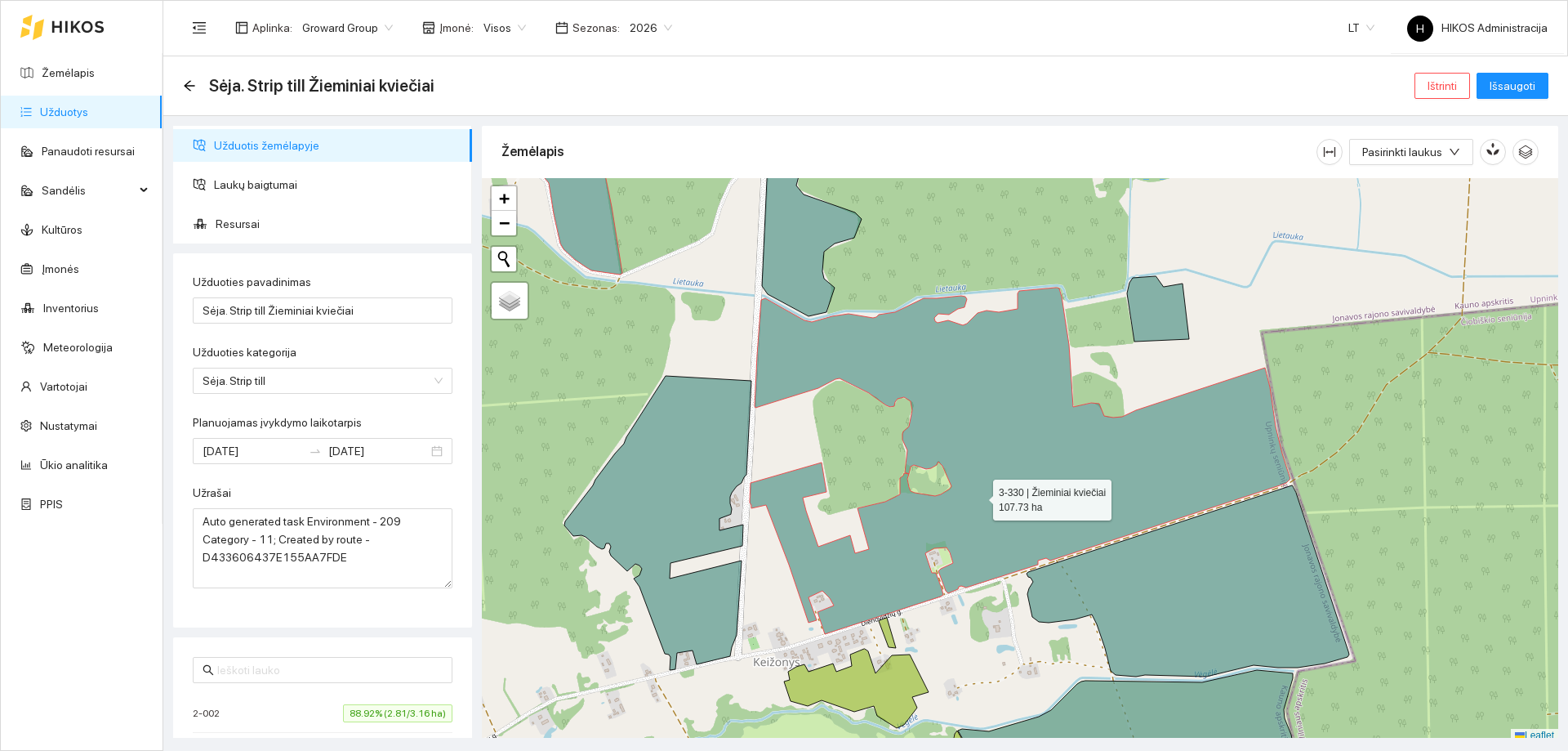
click at [979, 496] on icon at bounding box center [1020, 460] width 541 height 346
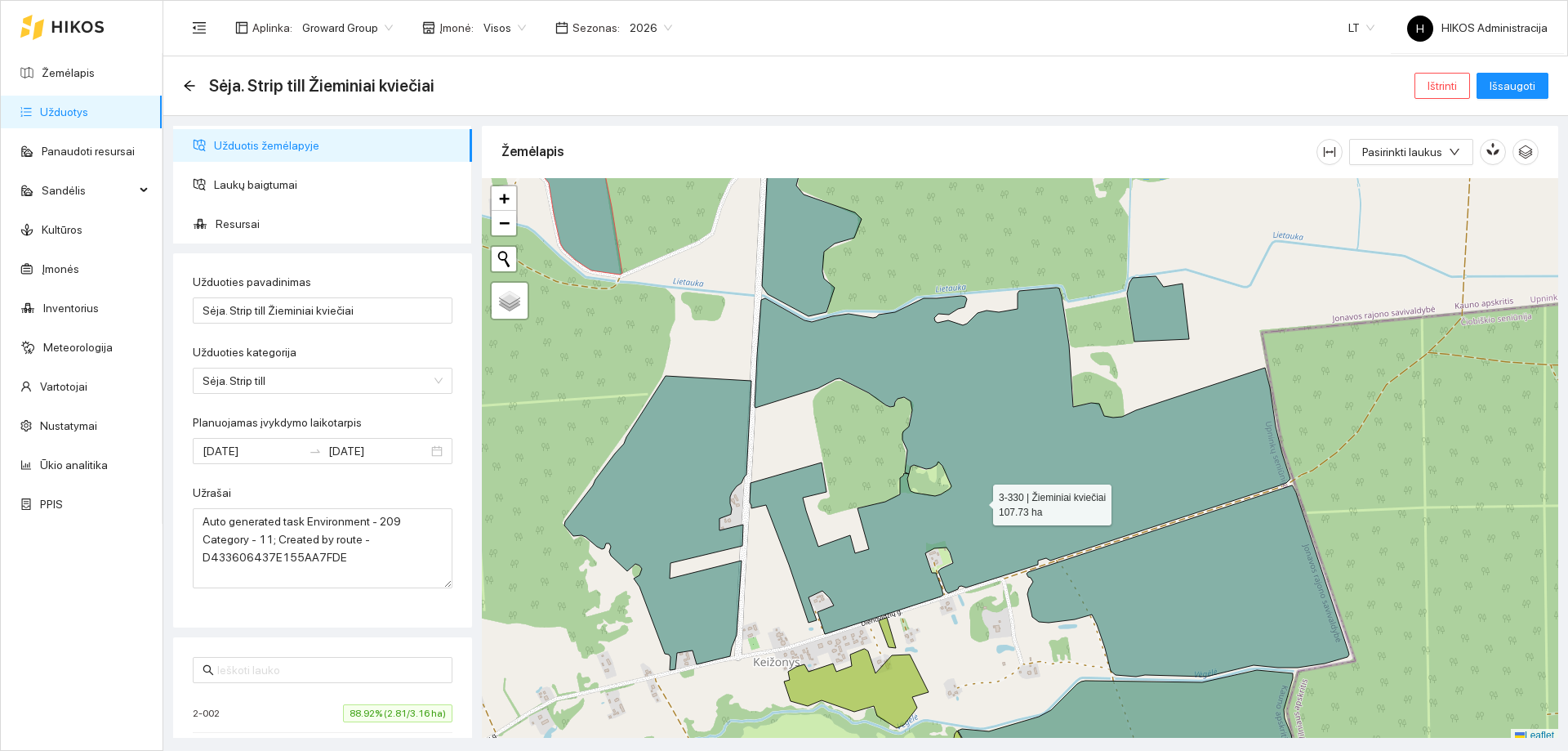
scroll to position [5, 0]
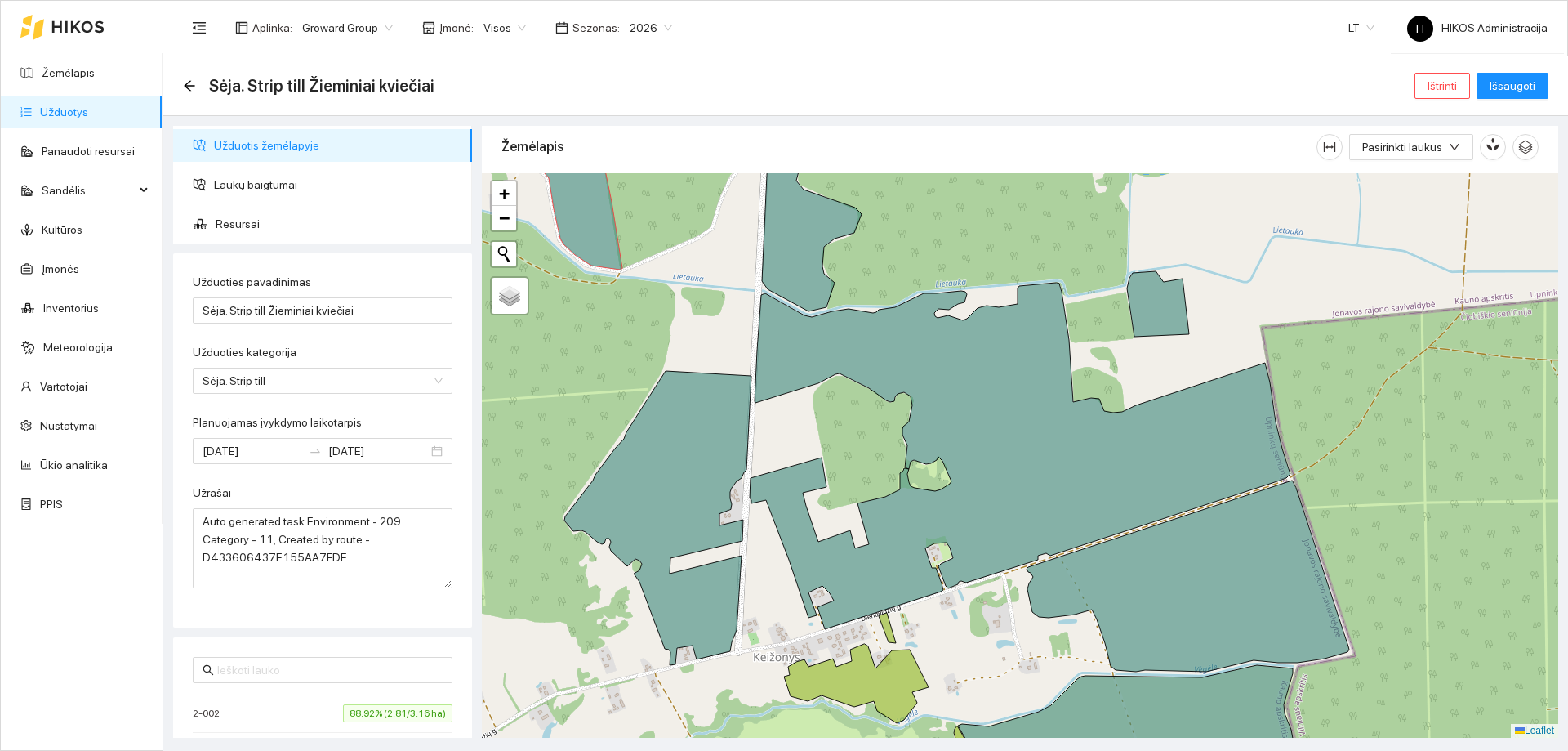
click at [1504, 99] on div "Sėja. Strip till Žieminiai kviečiai Ištrinti Išsaugoti" at bounding box center [865, 86] width 1365 height 32
click at [1508, 91] on span "Išsaugoti" at bounding box center [1512, 85] width 46 height 18
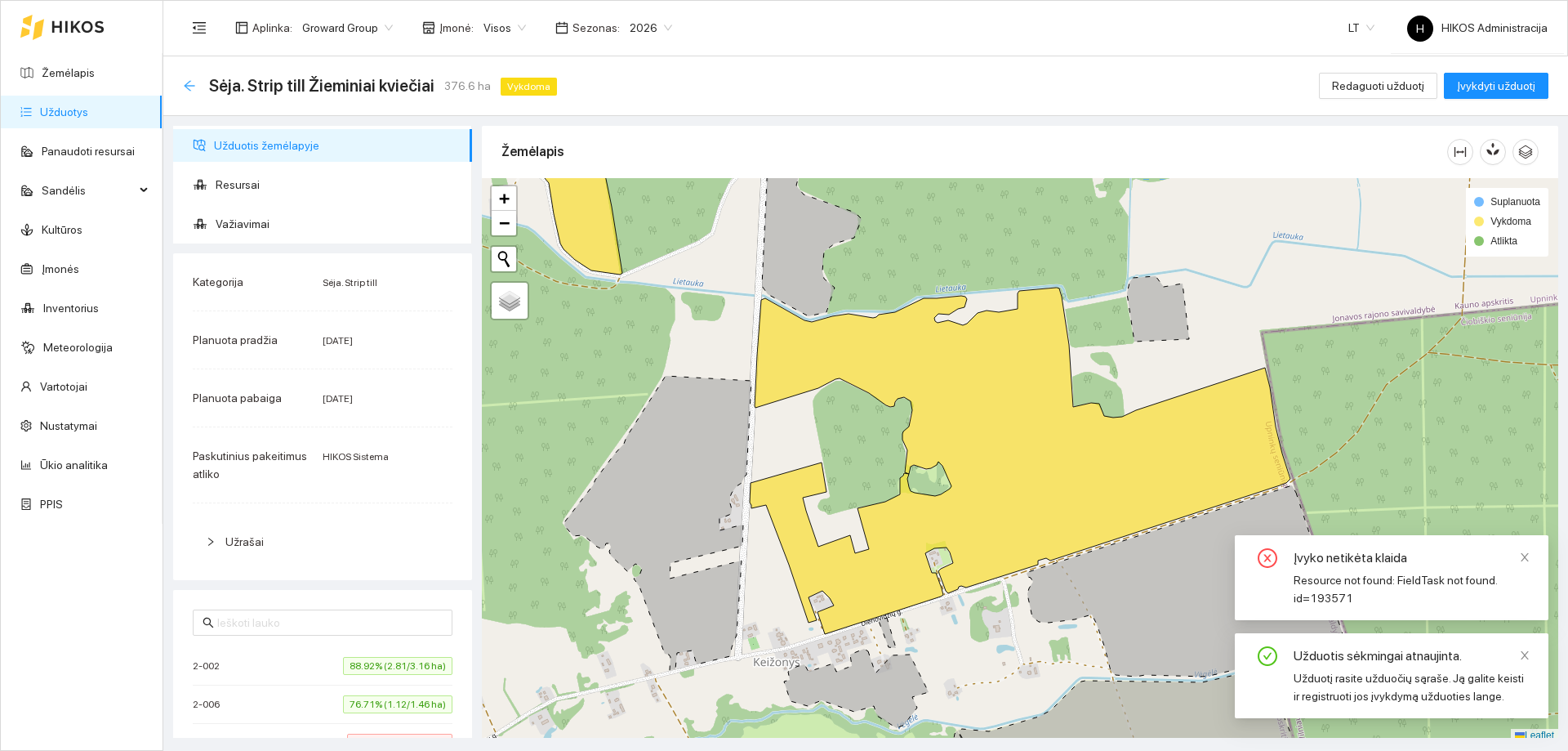
click at [189, 87] on icon "arrow-left" at bounding box center [190, 86] width 13 height 13
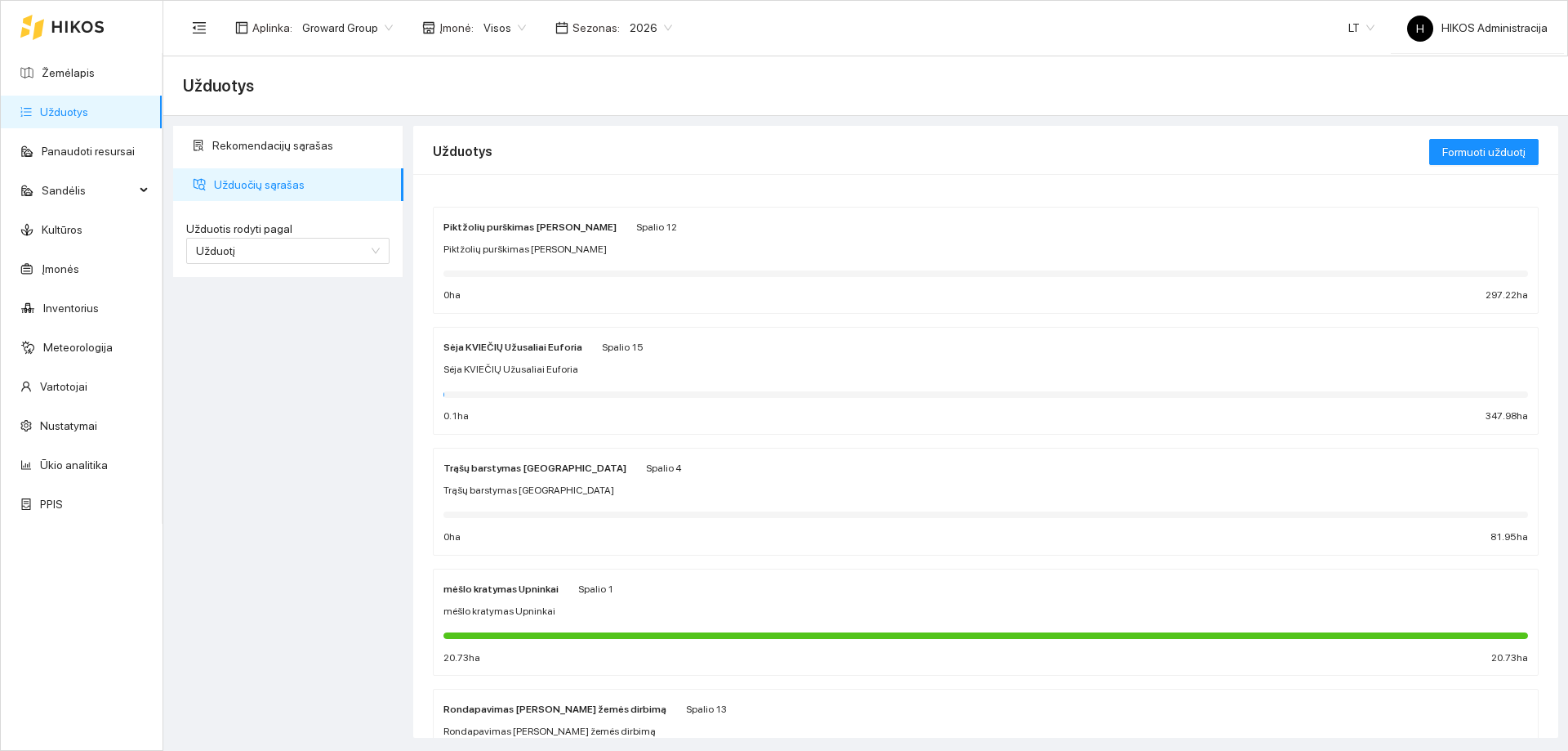
click at [88, 117] on link "Užduotys" at bounding box center [64, 112] width 49 height 13
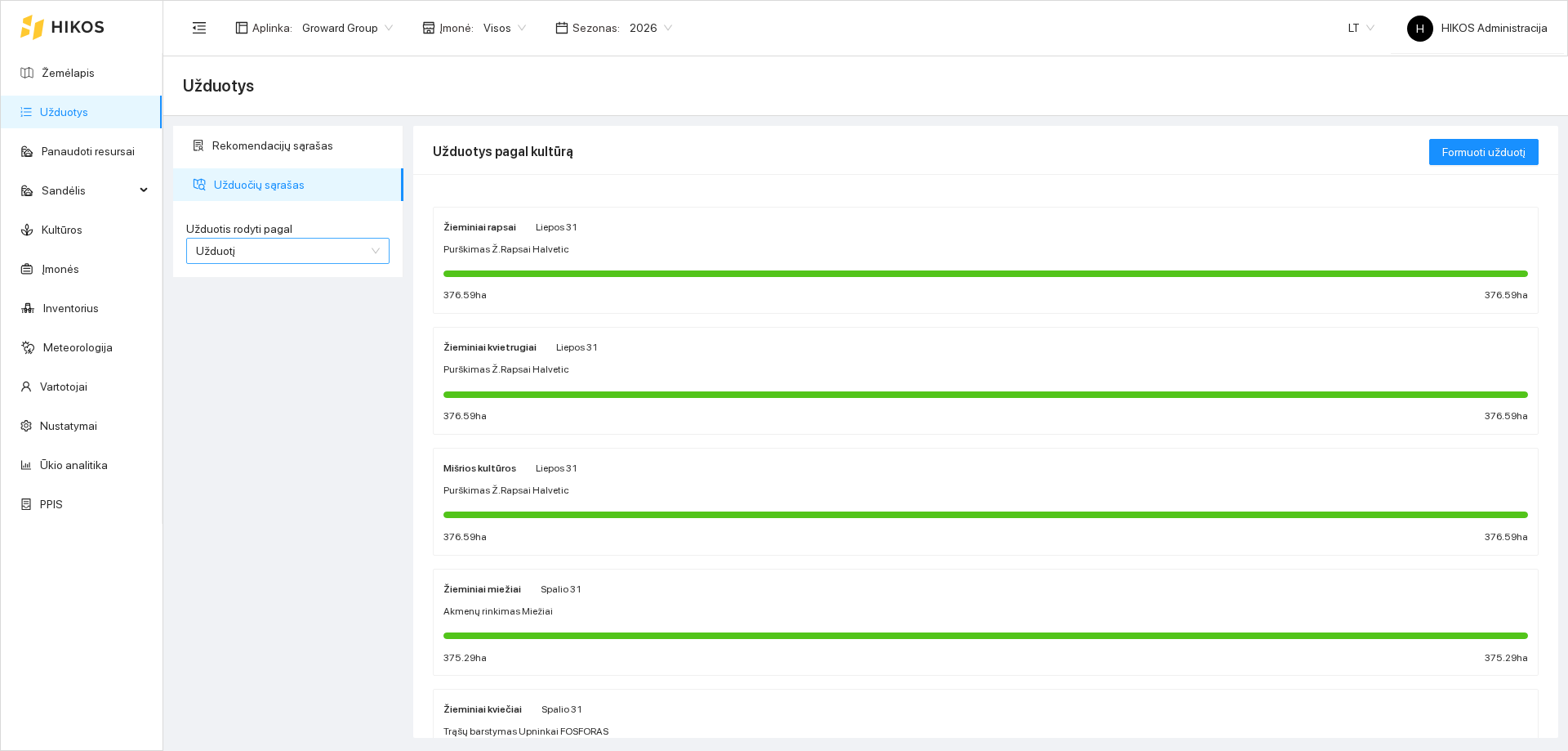
click at [363, 244] on span "Užduotį" at bounding box center [287, 251] width 184 height 25
click at [265, 306] on div "Kultūrą" at bounding box center [287, 309] width 184 height 18
click at [255, 178] on span "Užduočių sąrašas" at bounding box center [301, 184] width 176 height 32
click at [88, 118] on link "Užduotys" at bounding box center [64, 112] width 49 height 13
click at [65, 155] on link "Panaudoti resursai" at bounding box center [89, 152] width 93 height 13
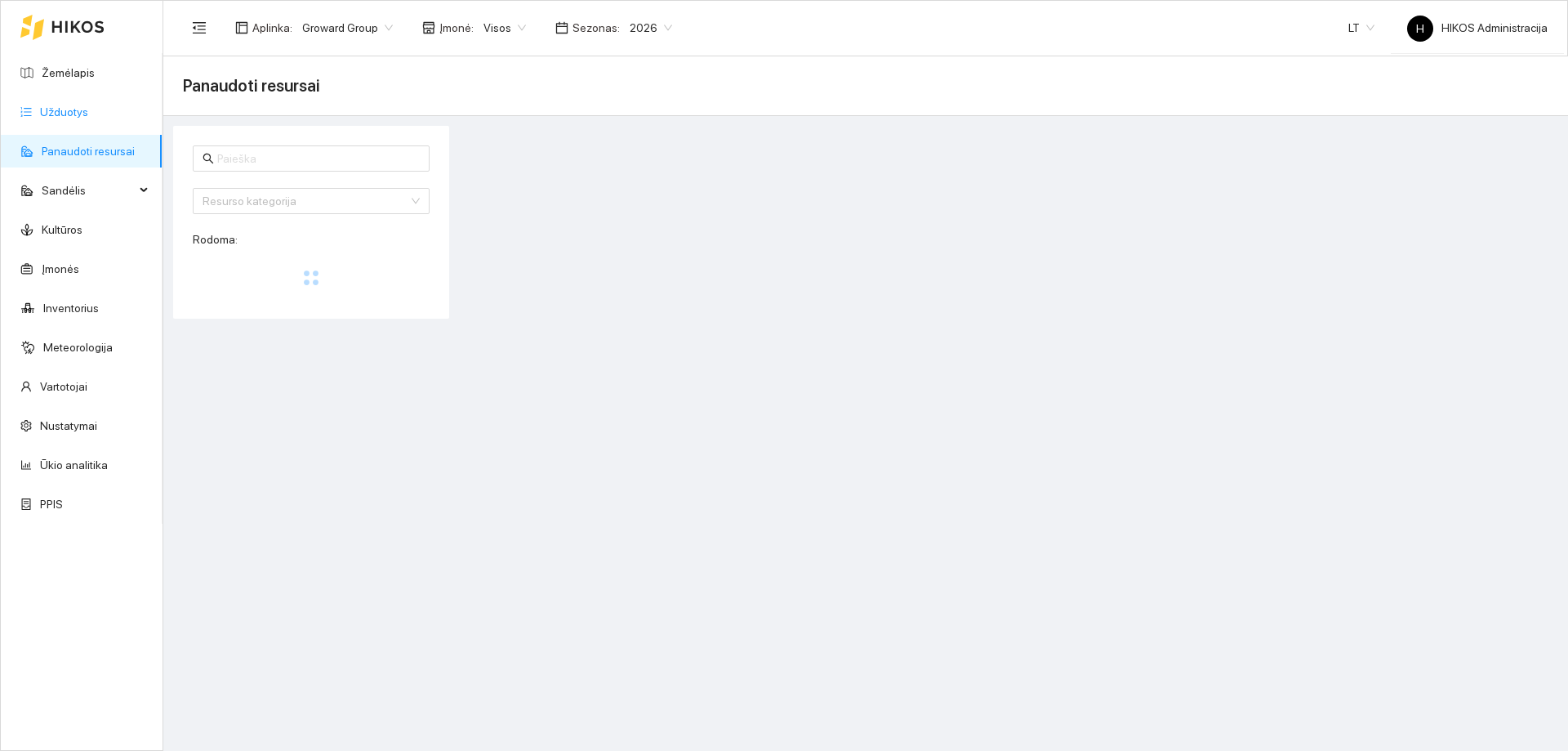
click at [76, 111] on link "Užduotys" at bounding box center [64, 112] width 49 height 13
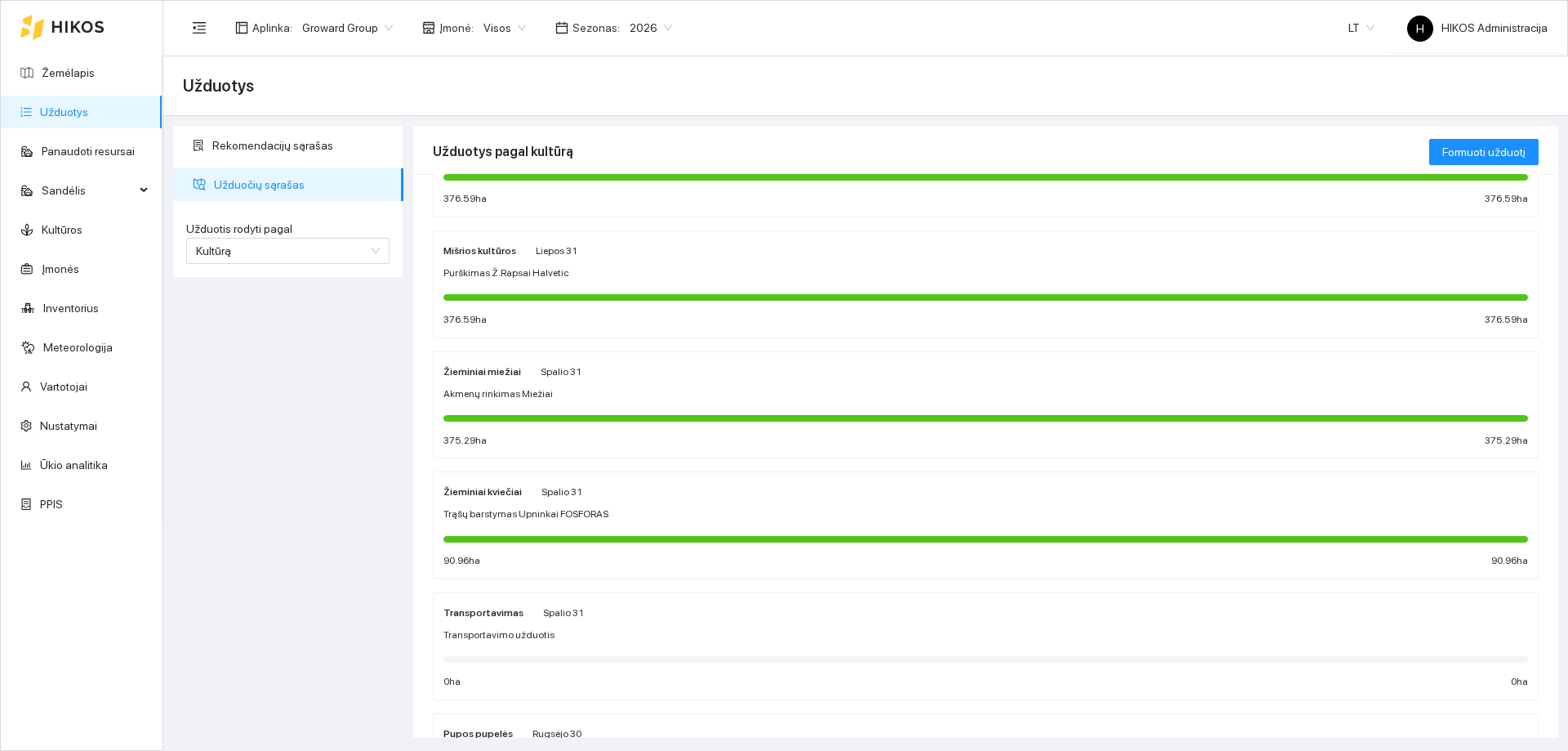
scroll to position [245, 0]
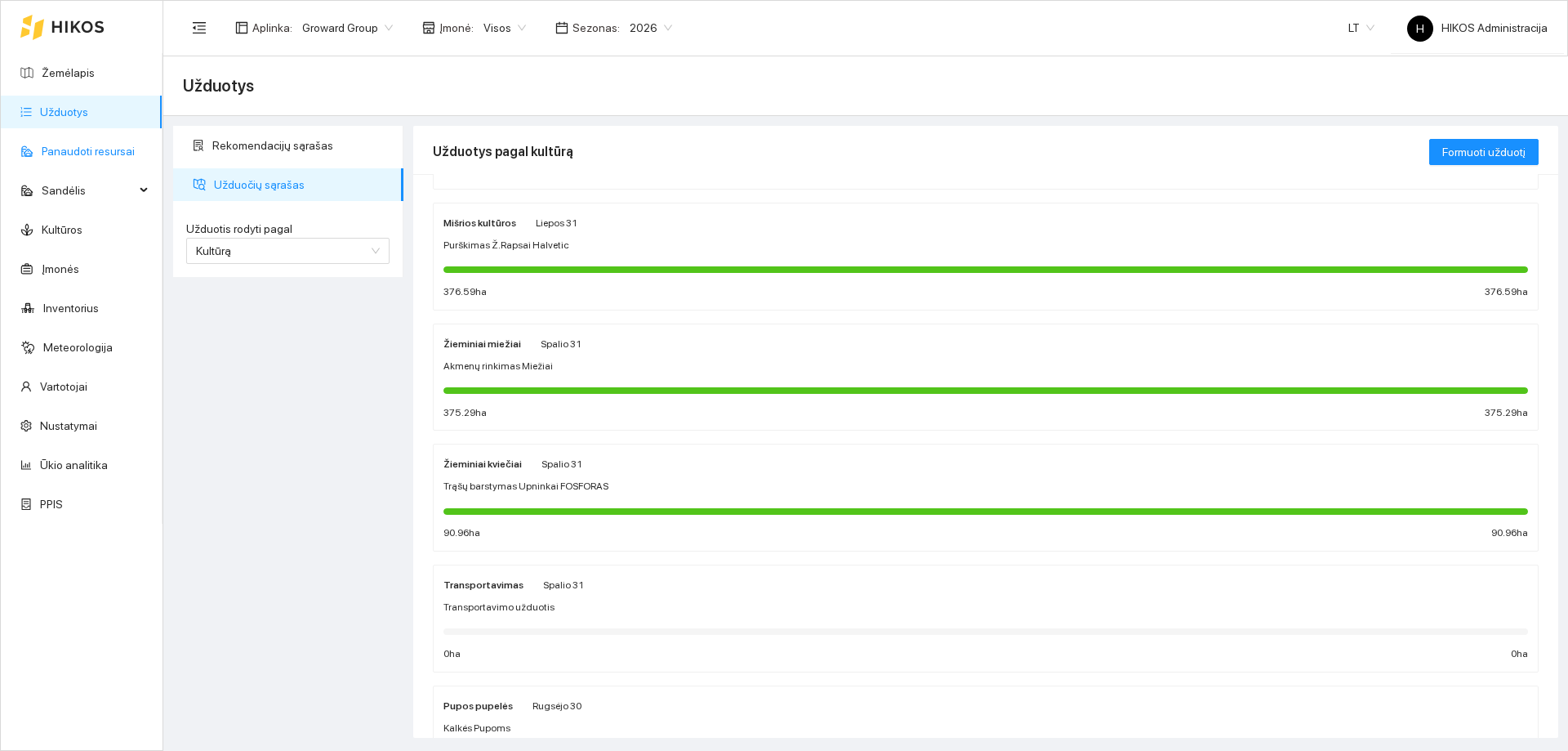
click at [88, 147] on link "Panaudoti resursai" at bounding box center [89, 152] width 93 height 13
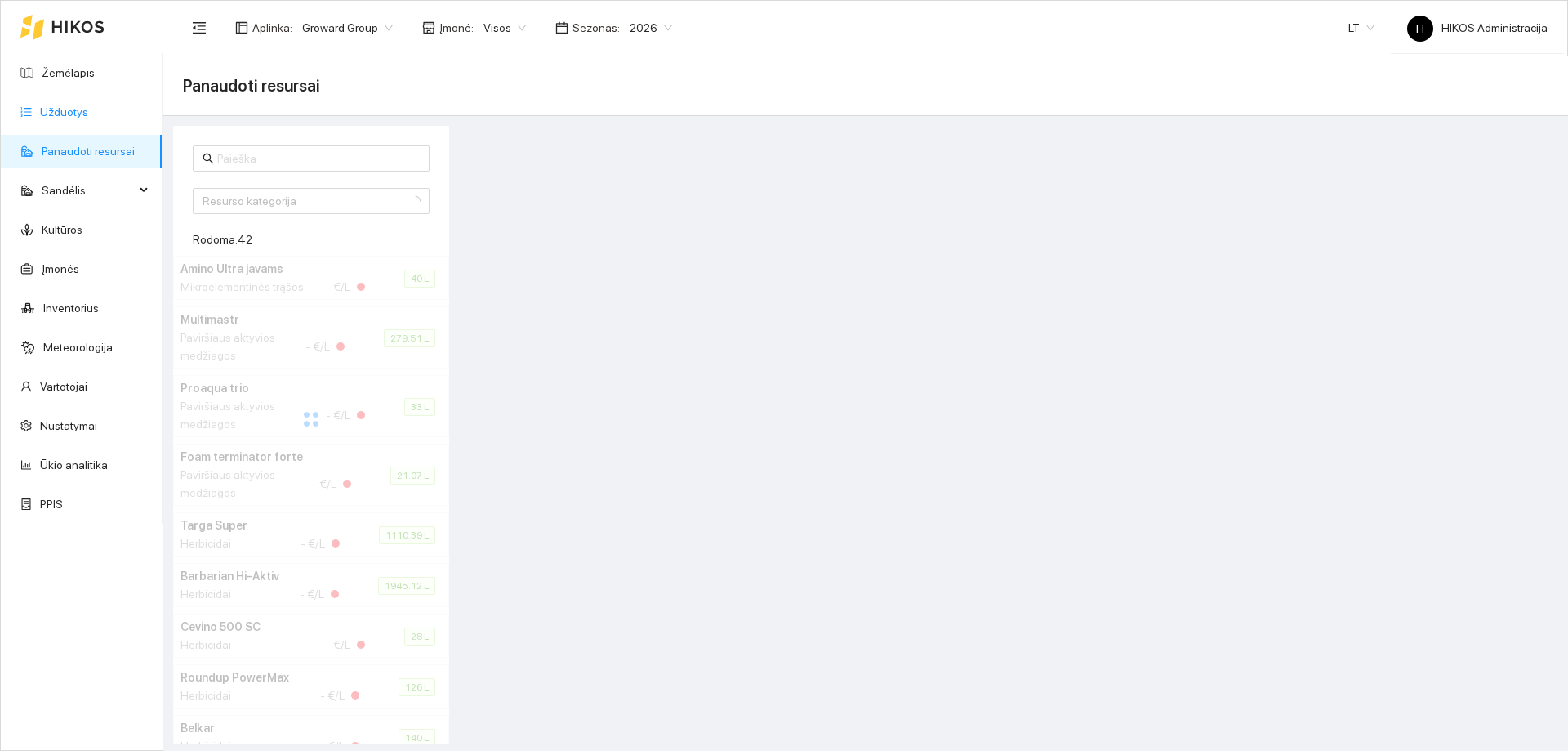
click at [88, 111] on link "Užduotys" at bounding box center [64, 112] width 49 height 13
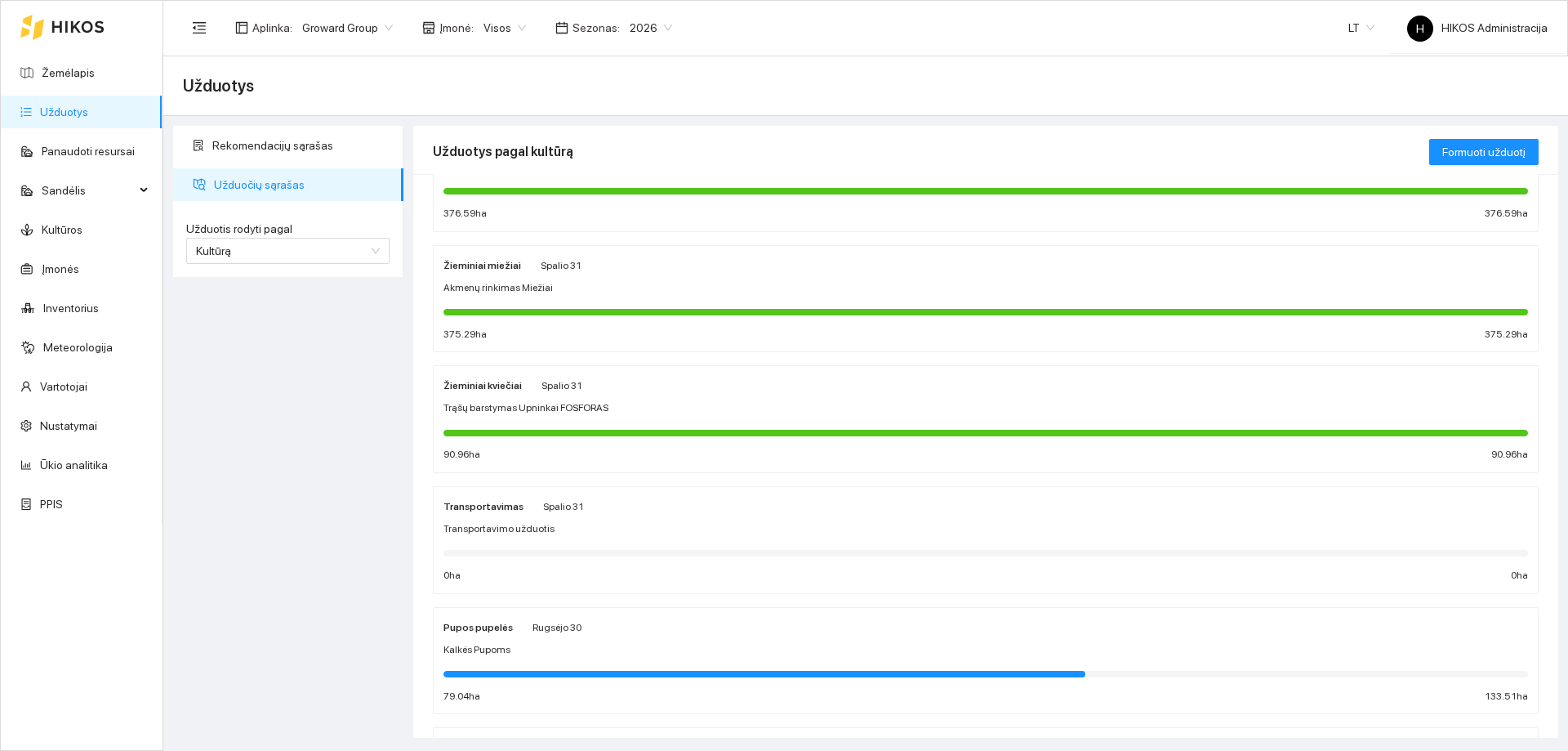
scroll to position [326, 0]
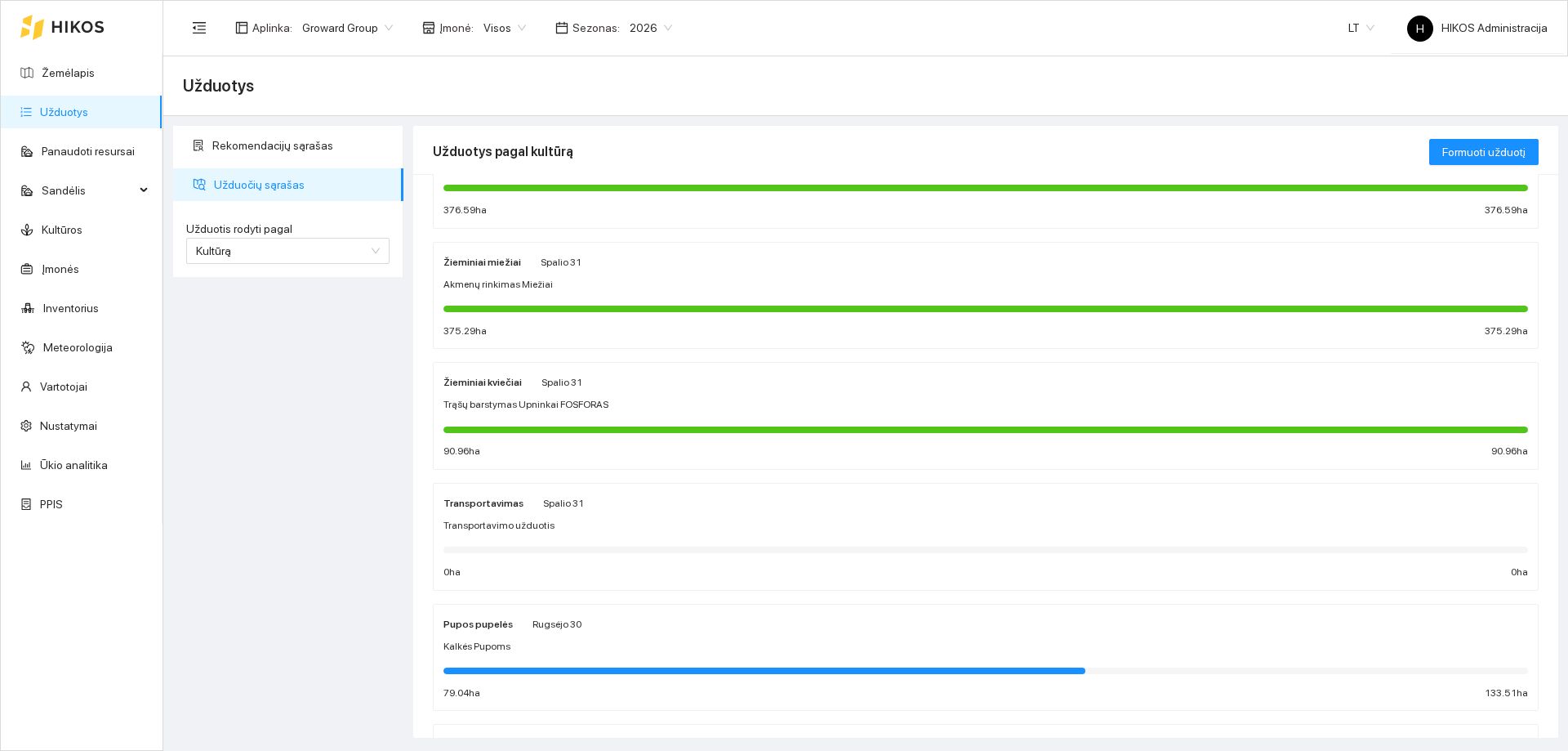
click at [612, 390] on div "Žieminiai kviečiai Spalio 31" at bounding box center [985, 381] width 1084 height 18
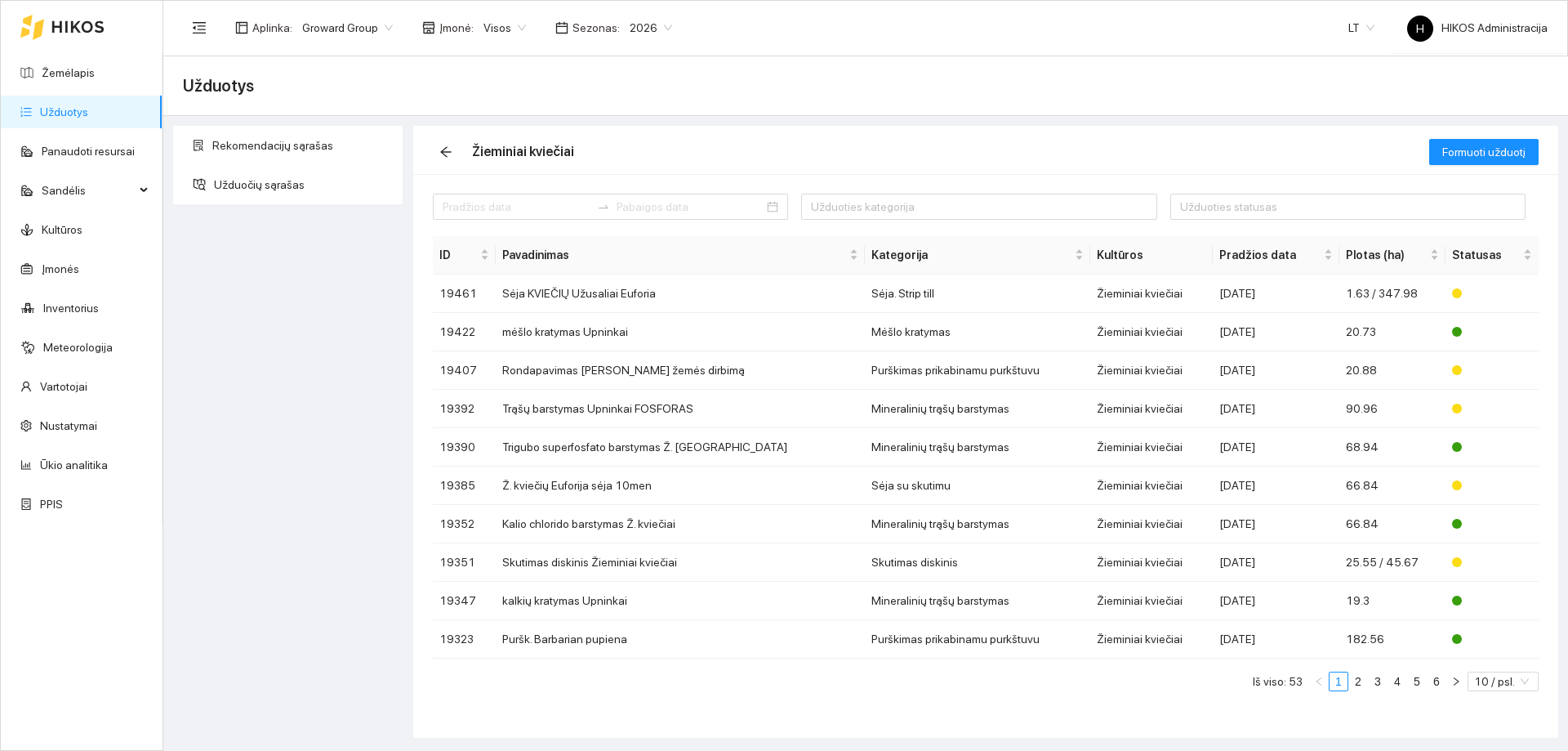
click at [495, 20] on span "Visos" at bounding box center [505, 28] width 43 height 25
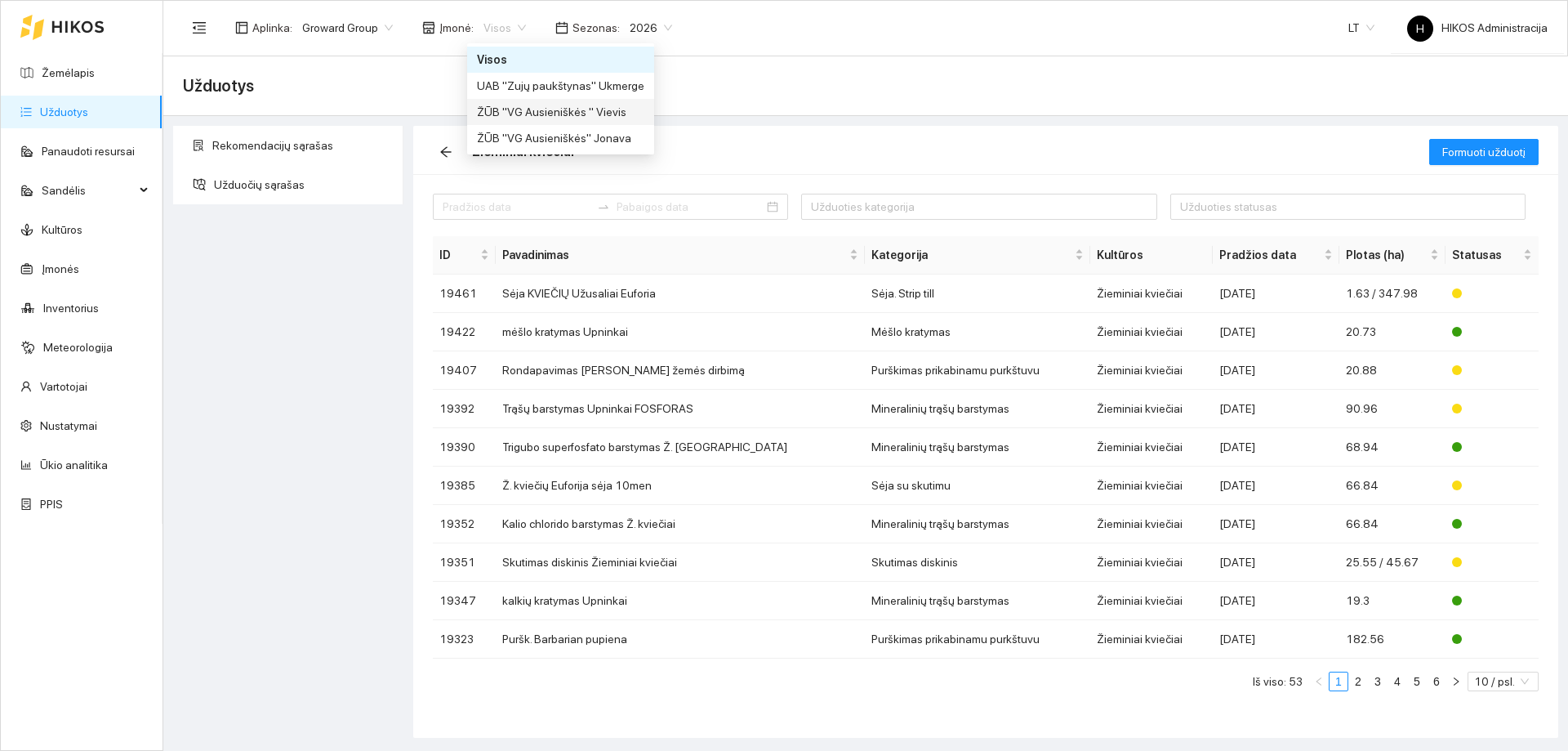
click at [588, 81] on div "UAB "Zujų paukštynas" Ukmerge" at bounding box center [560, 85] width 167 height 18
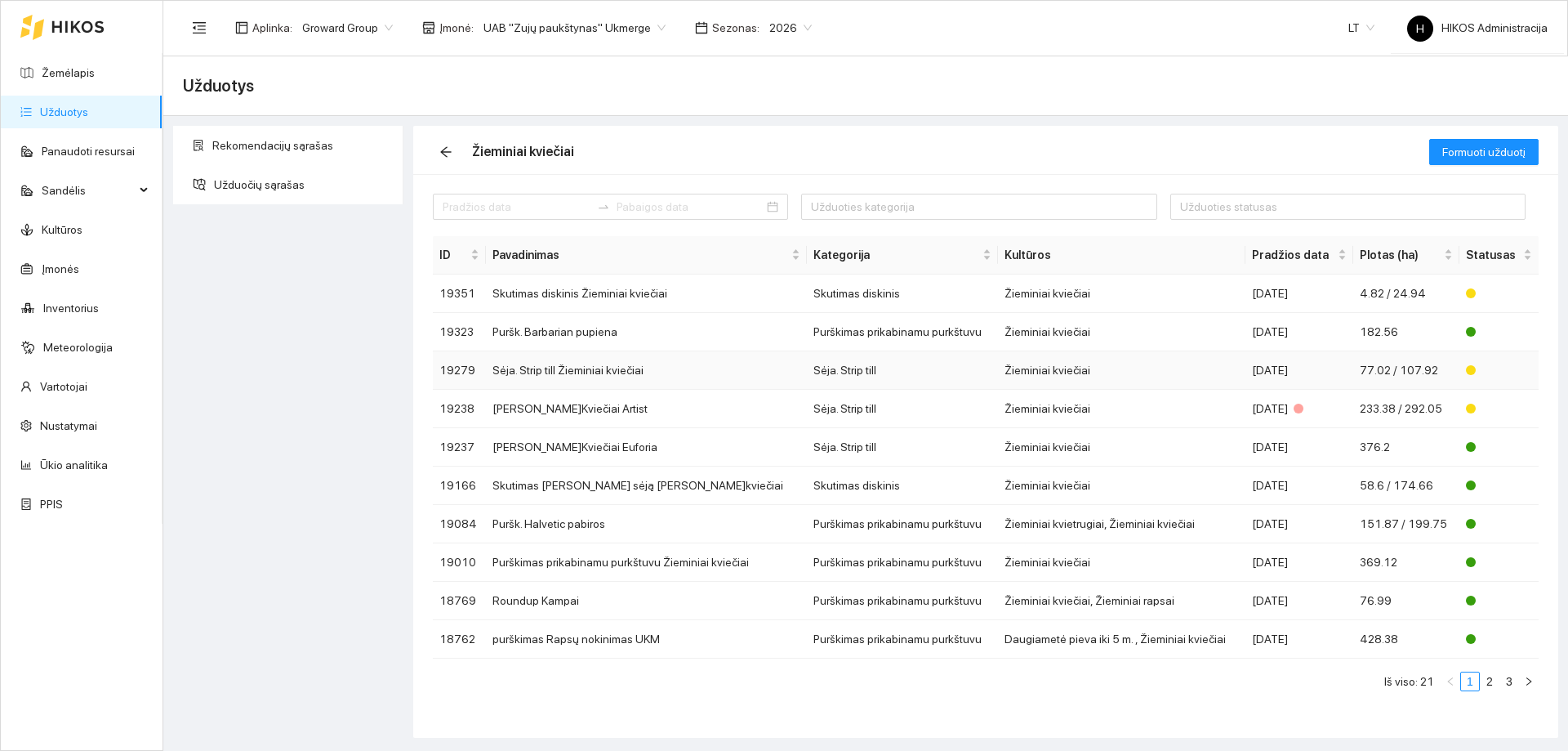
click at [605, 361] on td "Sėja. Strip till Žieminiai kviečiai" at bounding box center [646, 370] width 320 height 38
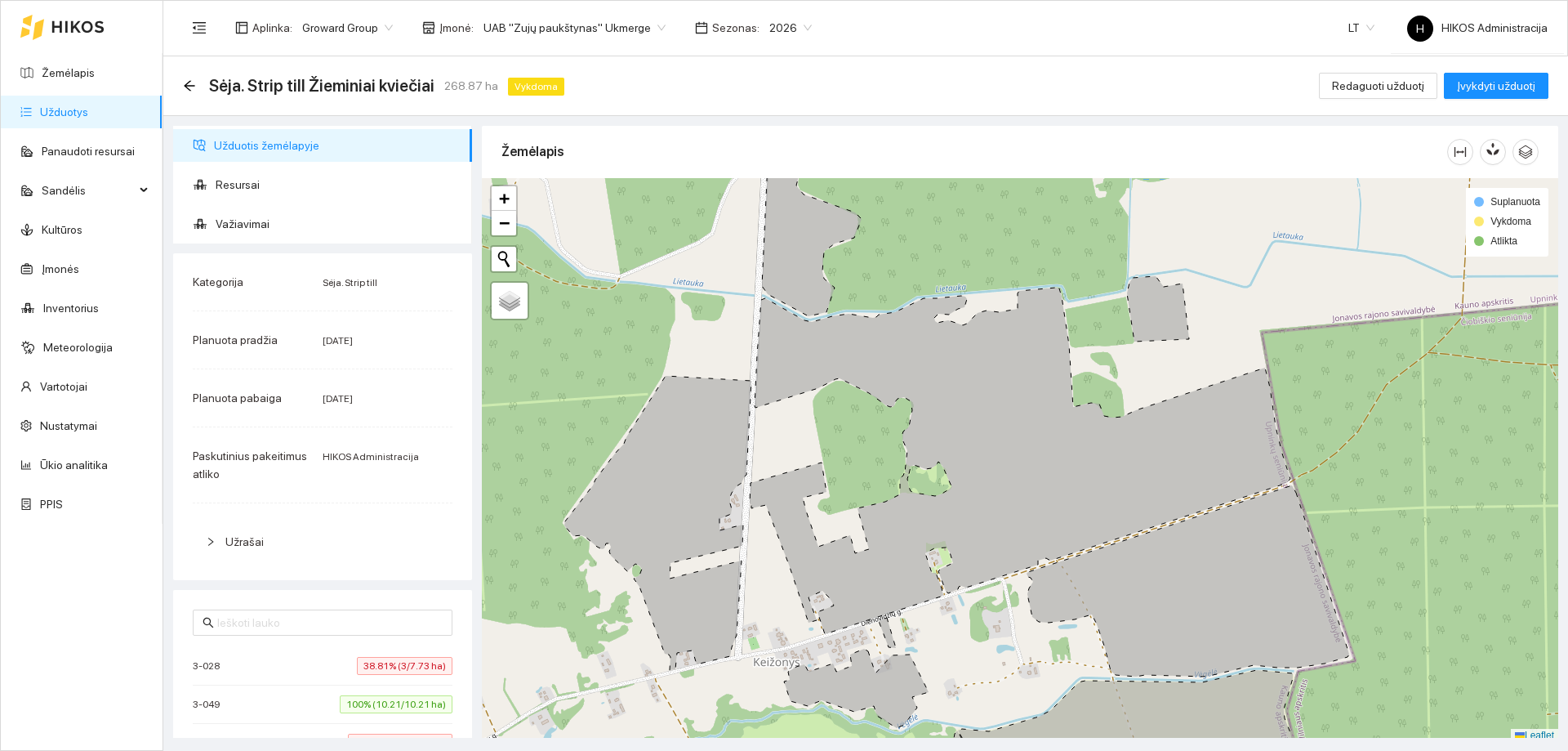
click at [382, 670] on span "38.81% (3/7.73 ha)" at bounding box center [404, 665] width 95 height 18
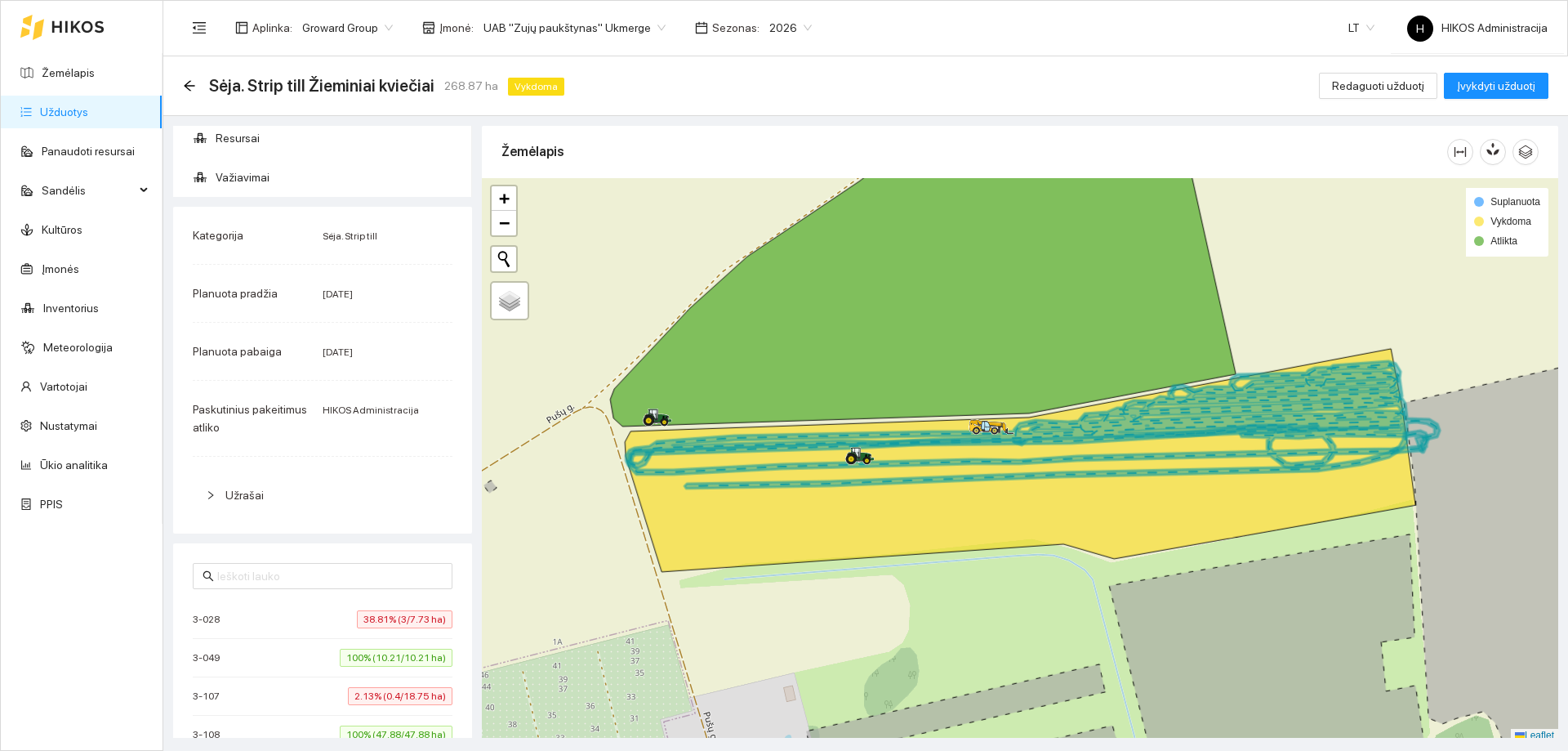
scroll to position [82, 0]
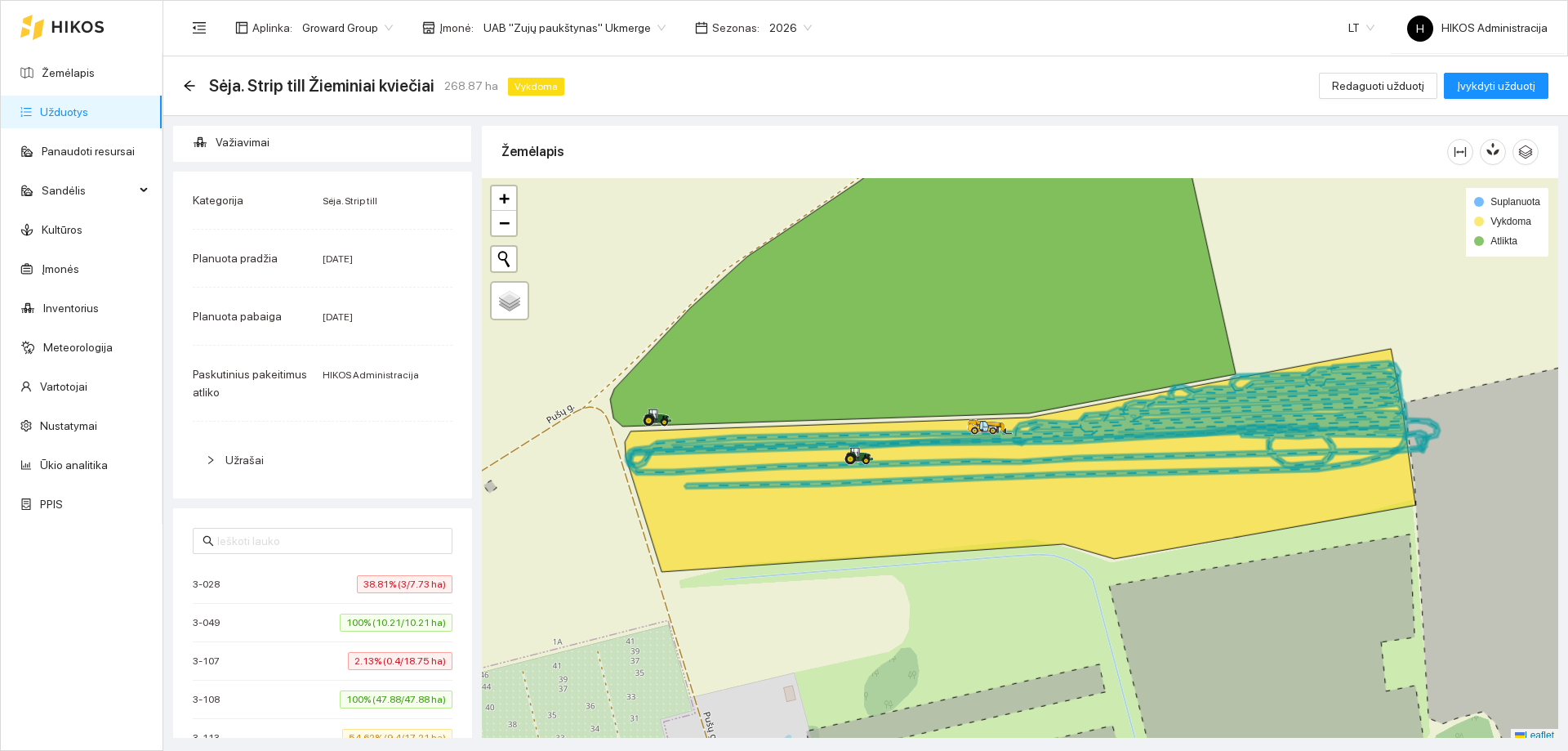
click at [386, 651] on li "3-107 2.13% (0.4/18.75 ha)" at bounding box center [322, 661] width 259 height 38
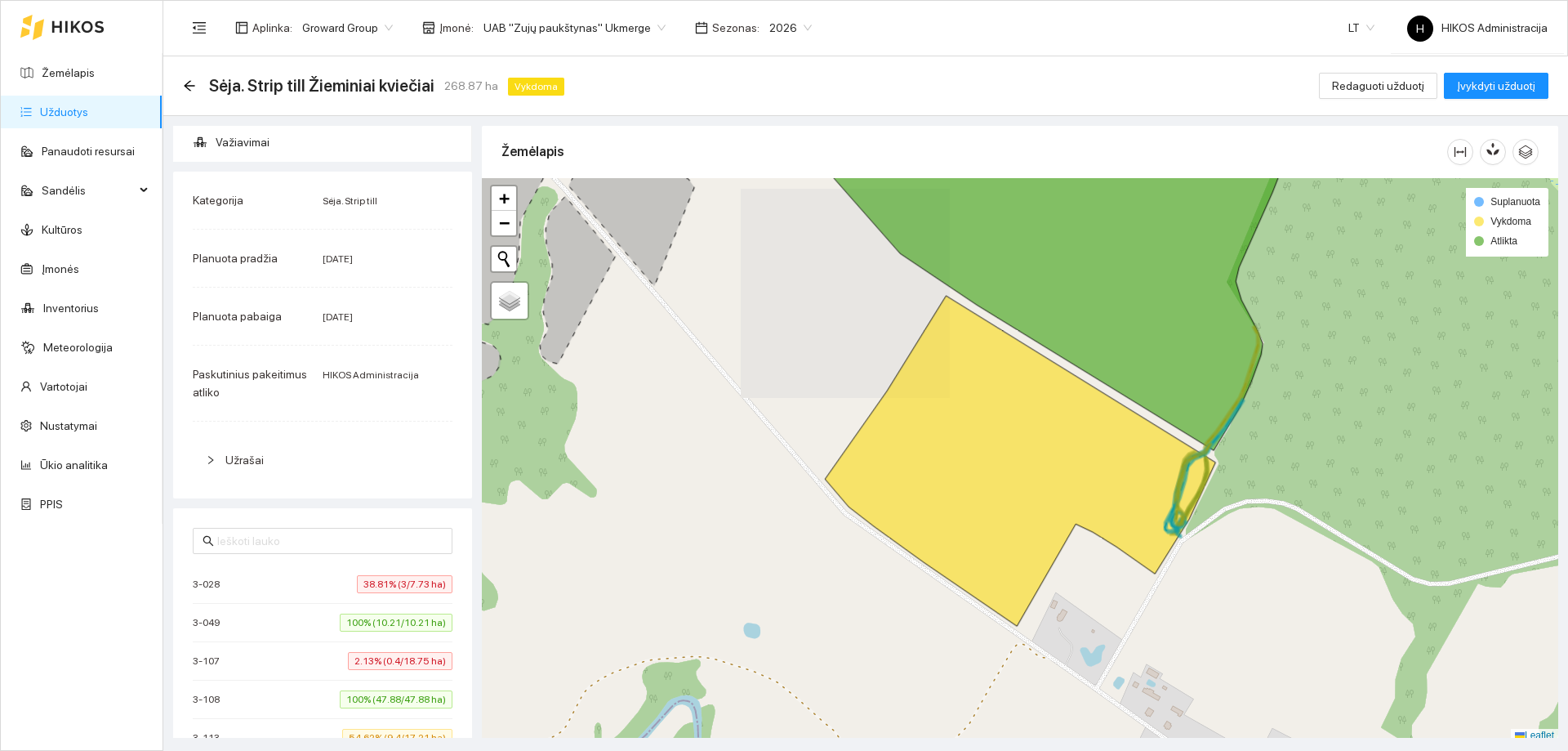
click at [386, 651] on li "3-107 2.13% (0.4/18.75 ha)" at bounding box center [322, 661] width 259 height 38
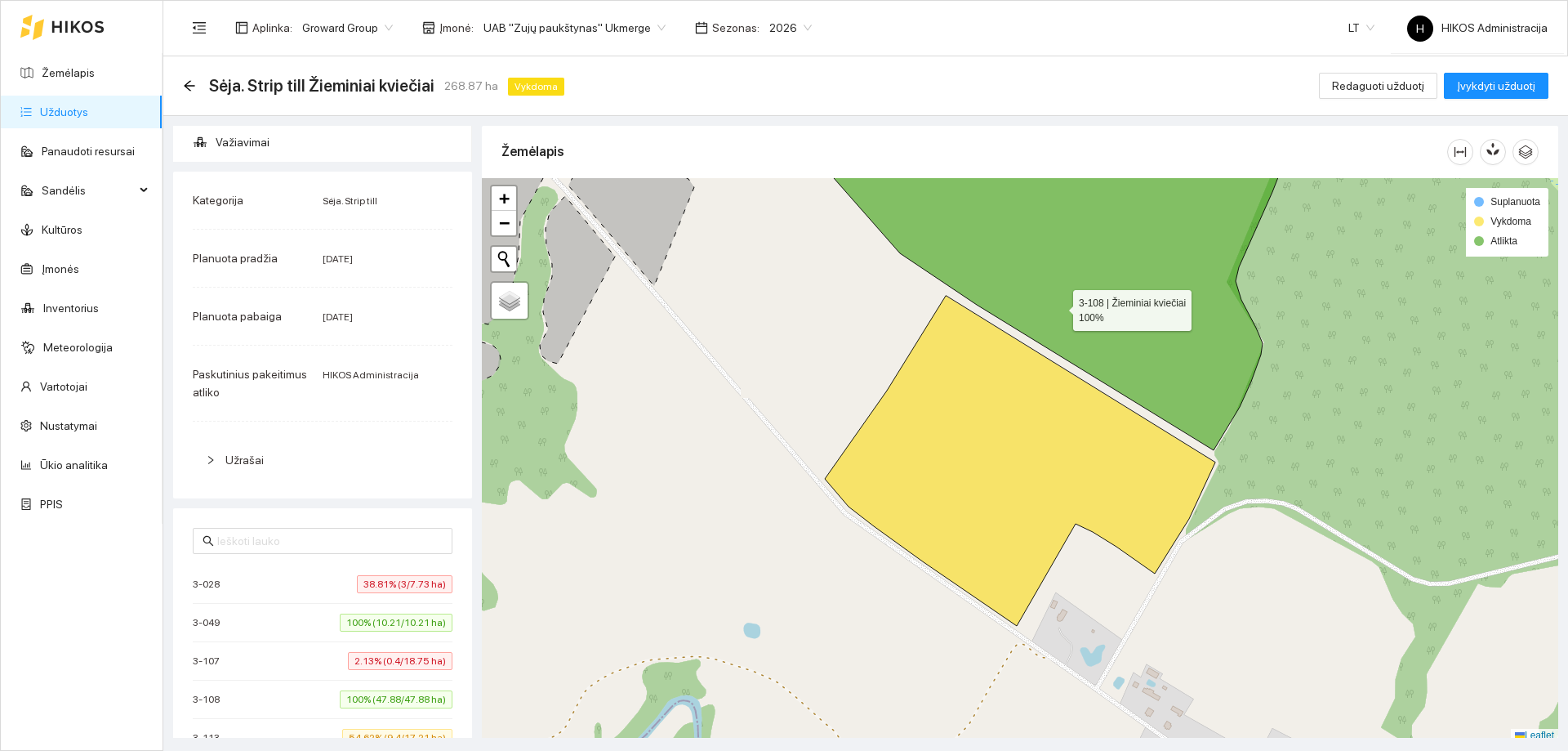
click at [1058, 306] on icon at bounding box center [1058, 285] width 485 height 329
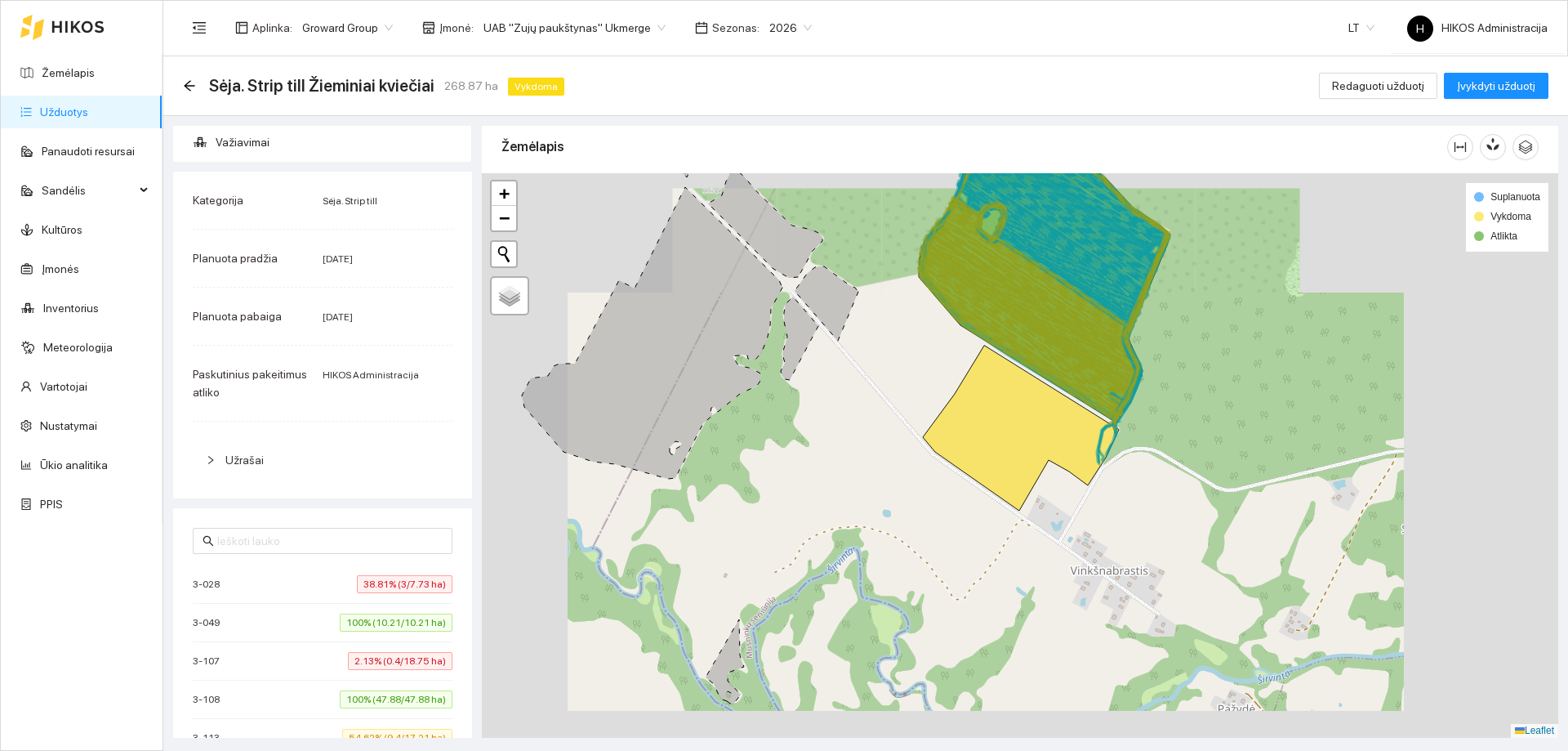
drag, startPoint x: 1059, startPoint y: 323, endPoint x: 1019, endPoint y: 372, distance: 63.3
click at [1019, 372] on icon at bounding box center [1031, 307] width 217 height 156
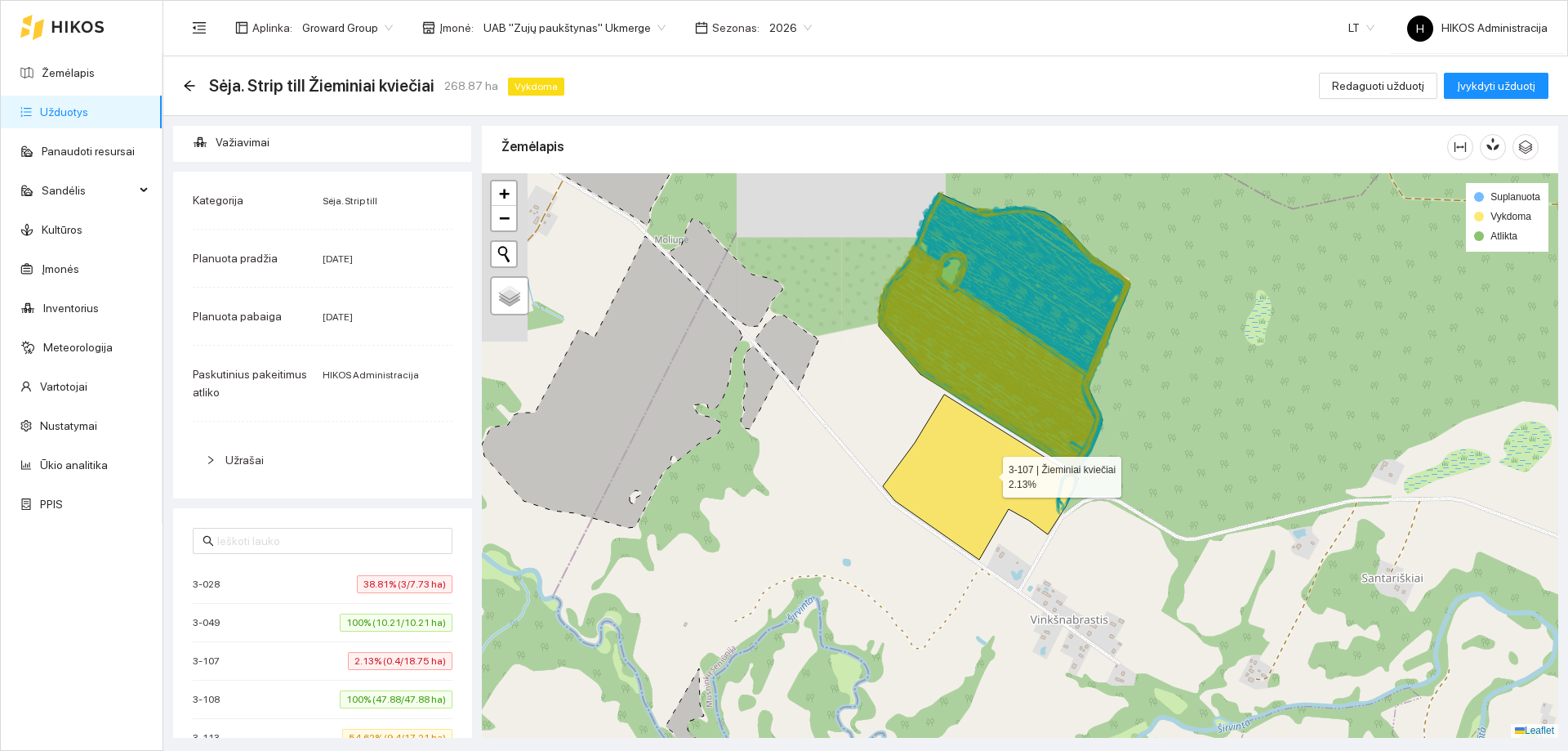
click at [988, 473] on icon at bounding box center [980, 476] width 196 height 165
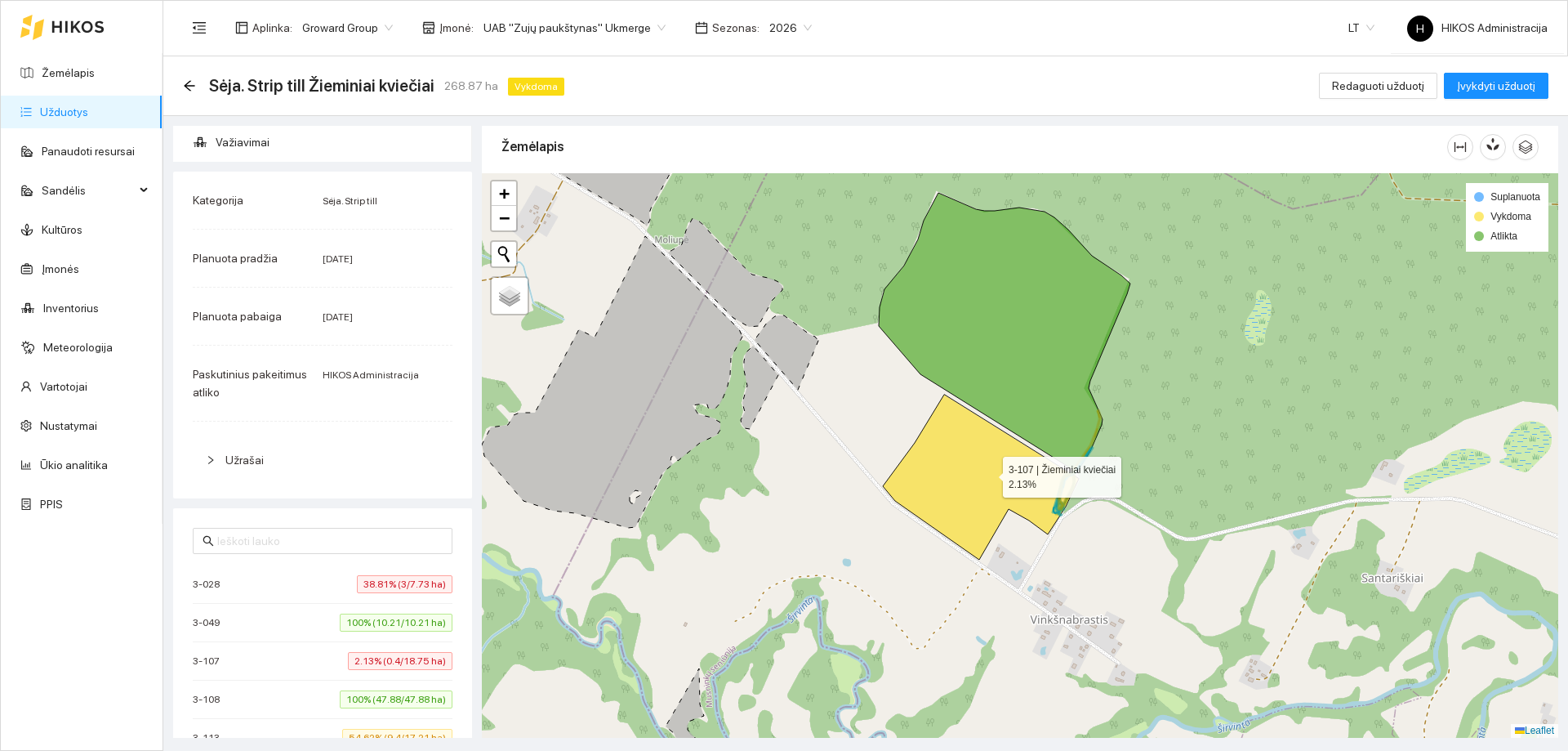
click at [988, 473] on icon at bounding box center [980, 476] width 196 height 165
click at [187, 80] on icon "arrow-left" at bounding box center [190, 86] width 13 height 13
